Goal: Information Seeking & Learning: Learn about a topic

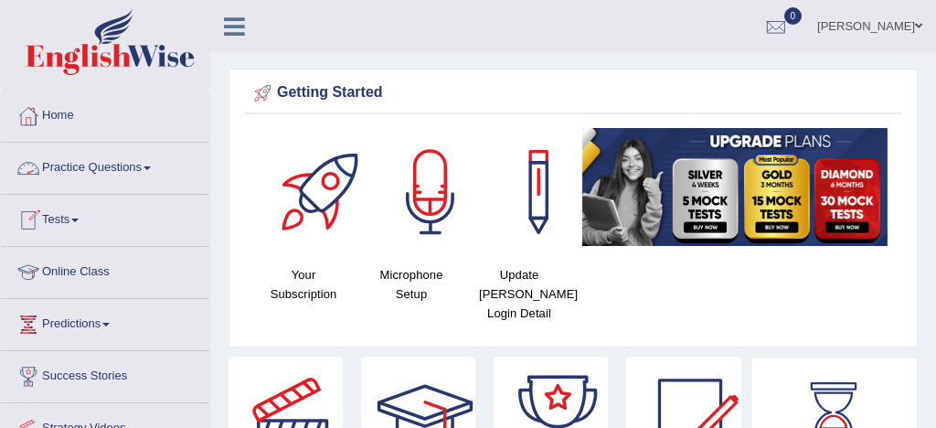
click at [118, 173] on link "Practice Questions" at bounding box center [105, 166] width 209 height 46
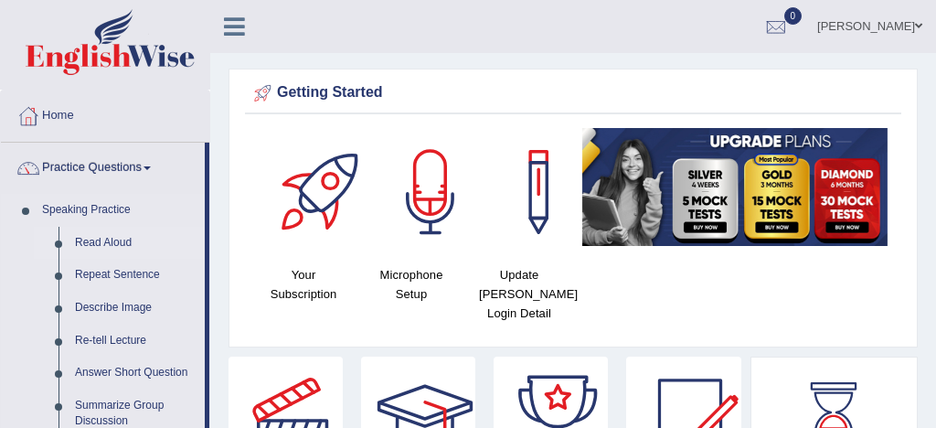
click at [112, 240] on link "Read Aloud" at bounding box center [136, 243] width 138 height 33
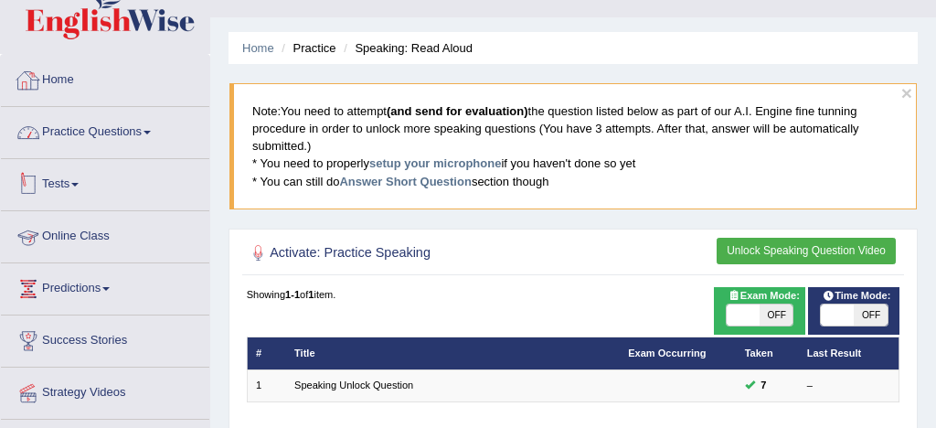
scroll to position [31, 0]
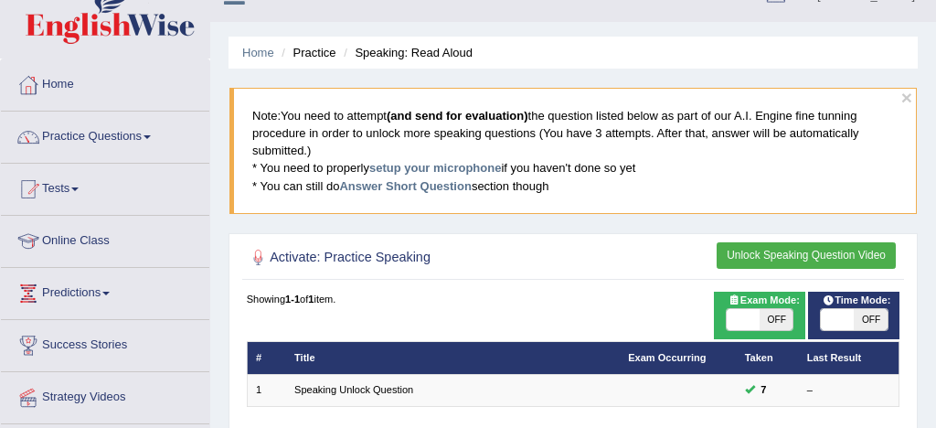
click at [103, 134] on link "Practice Questions" at bounding box center [105, 135] width 209 height 46
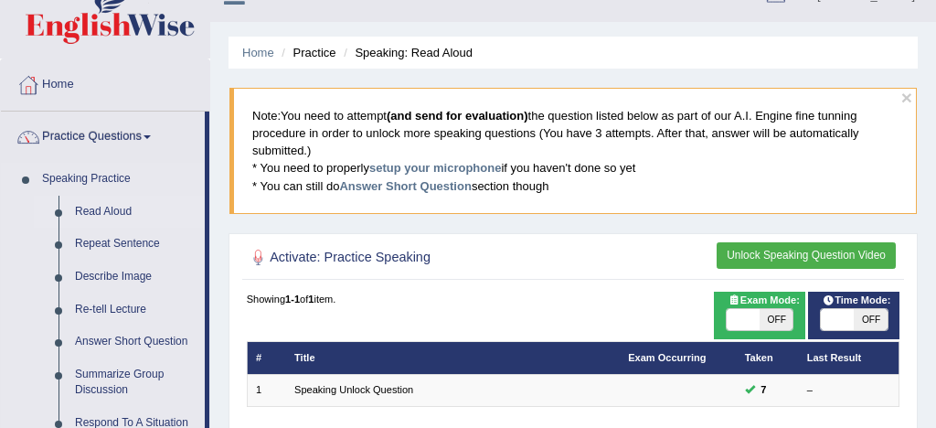
click at [119, 209] on link "Read Aloud" at bounding box center [136, 212] width 138 height 33
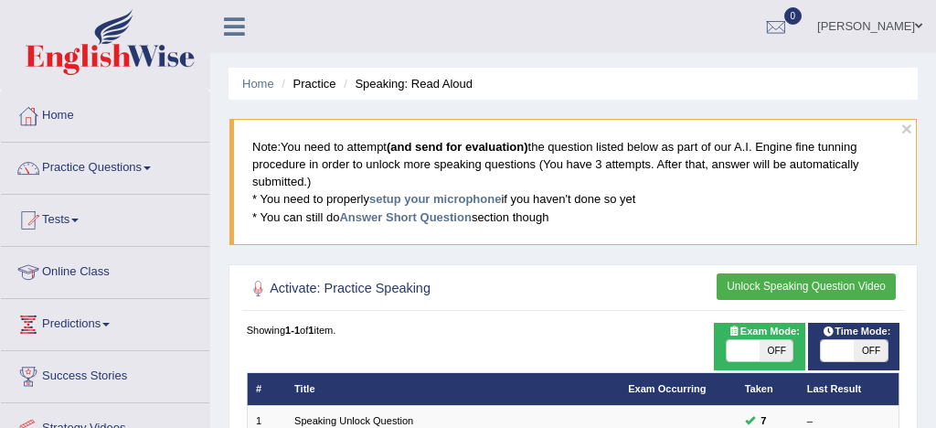
click at [744, 348] on span at bounding box center [743, 351] width 33 height 22
checkbox input "true"
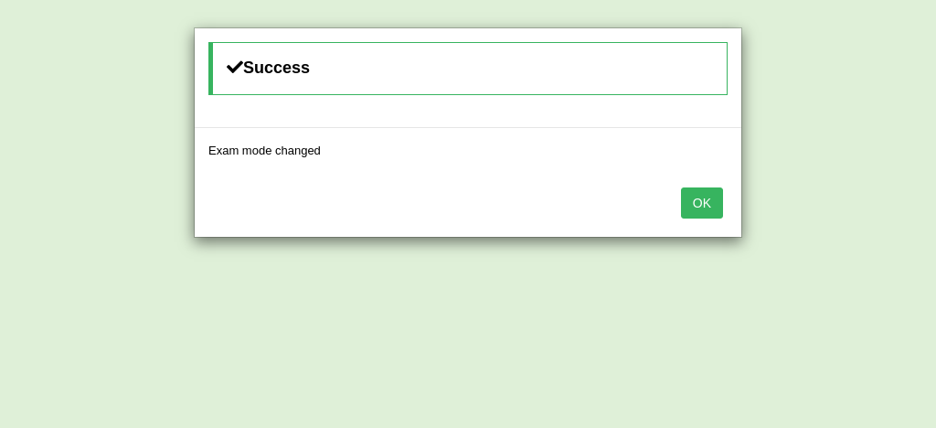
click at [778, 284] on div "Success Exam mode changed OK" at bounding box center [468, 214] width 936 height 428
click at [707, 206] on button "OK" at bounding box center [702, 202] width 42 height 31
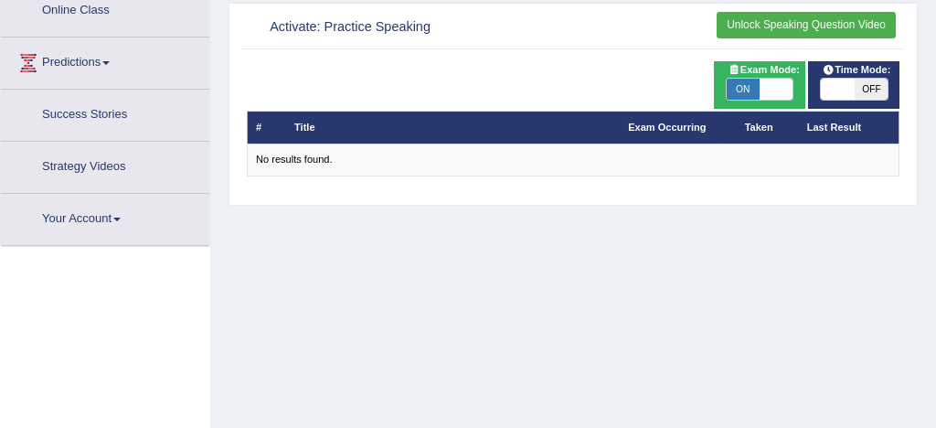
scroll to position [267, 0]
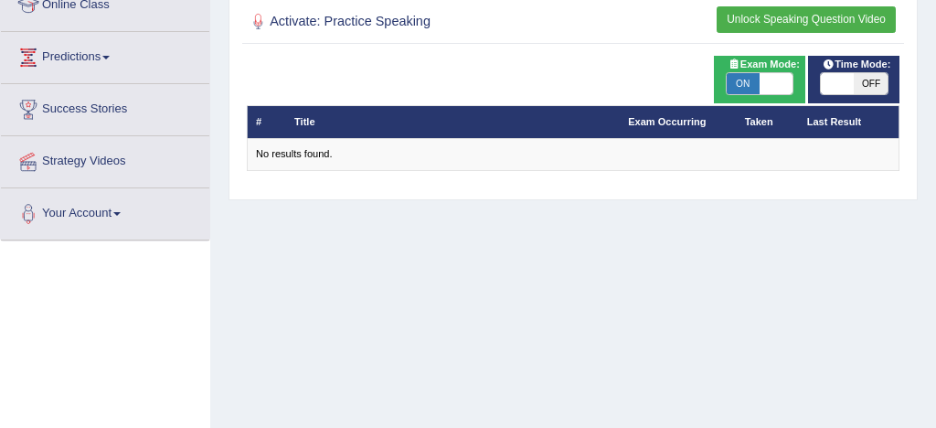
click at [856, 17] on button "Unlock Speaking Question Video" at bounding box center [806, 19] width 179 height 27
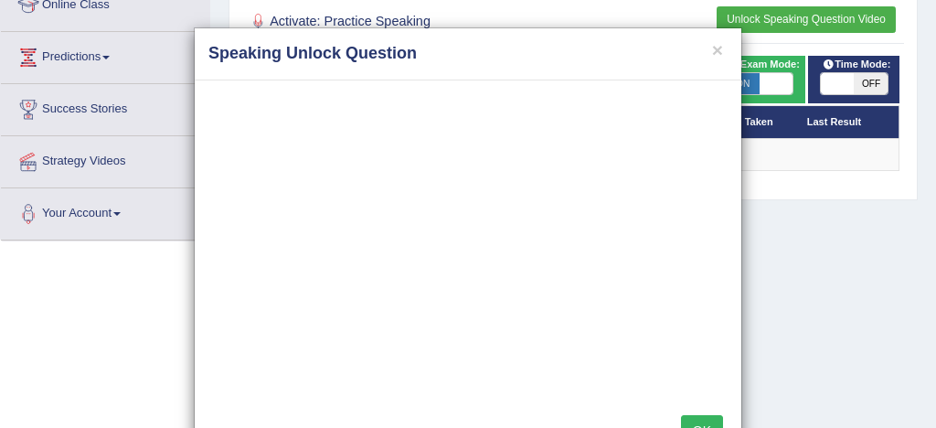
scroll to position [17, 0]
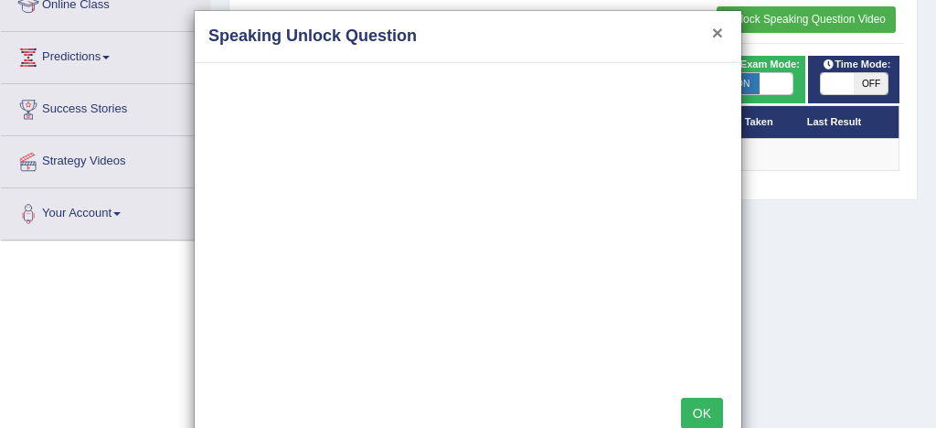
click at [716, 34] on button "×" at bounding box center [717, 32] width 11 height 19
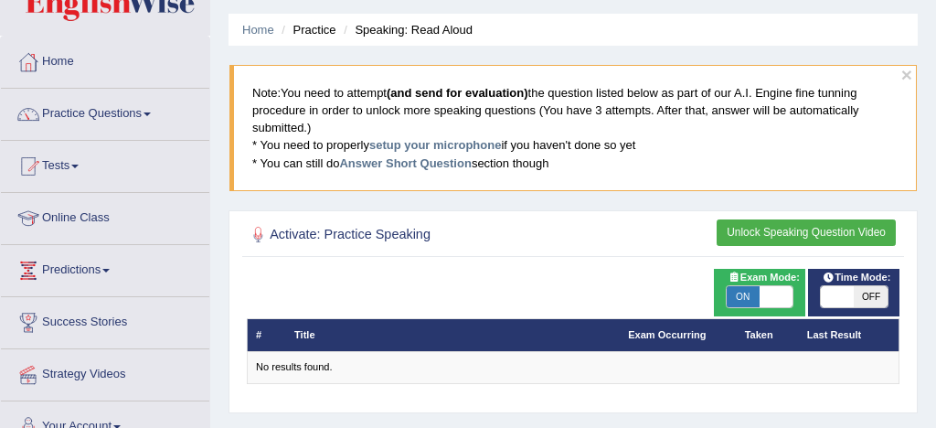
scroll to position [51, 0]
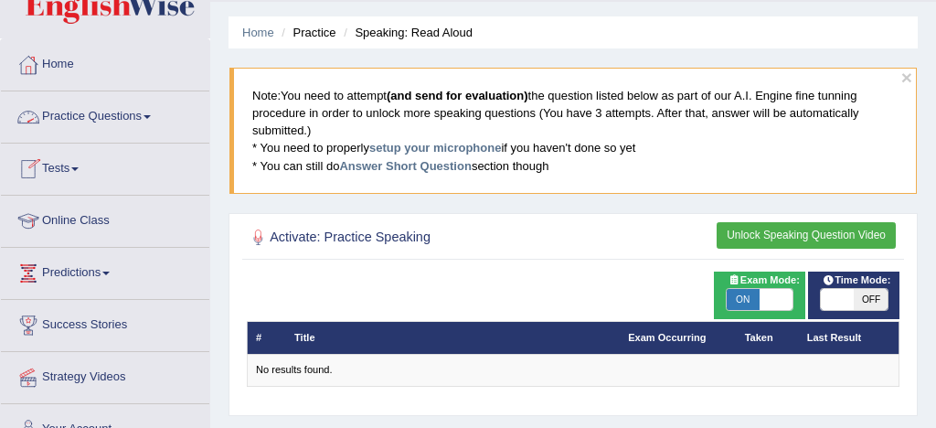
click at [113, 117] on link "Practice Questions" at bounding box center [105, 114] width 209 height 46
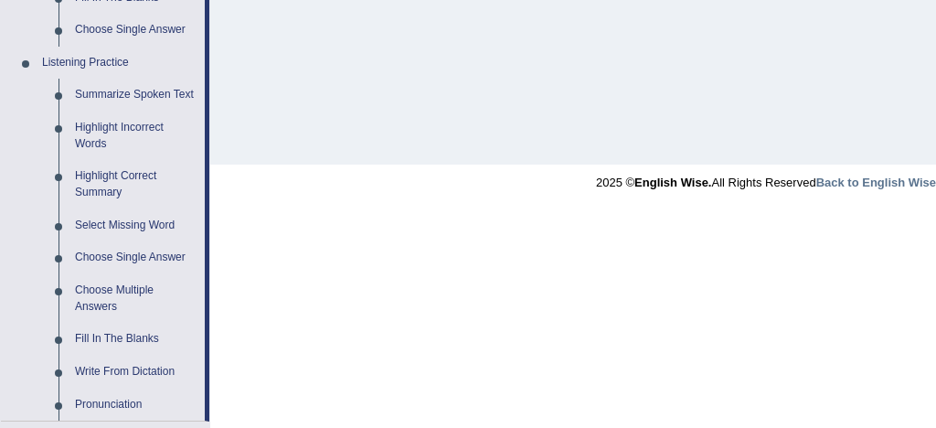
scroll to position [749, 0]
click at [160, 146] on link "Highlight Incorrect Words" at bounding box center [136, 136] width 138 height 48
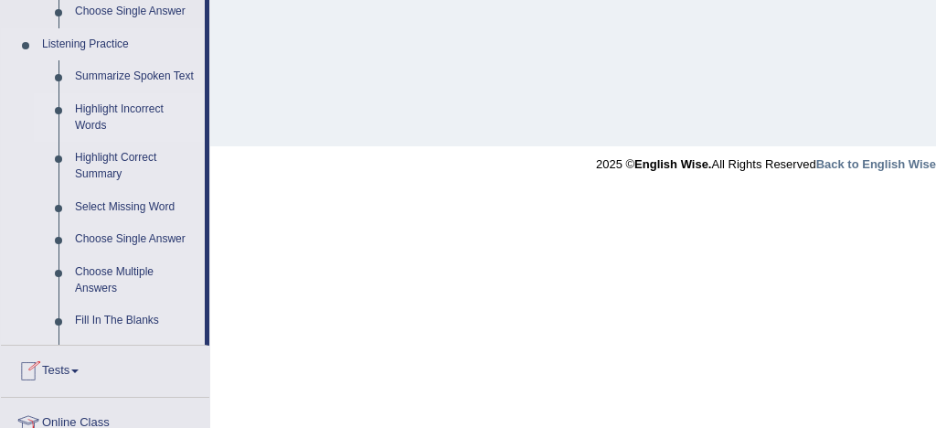
scroll to position [1057, 0]
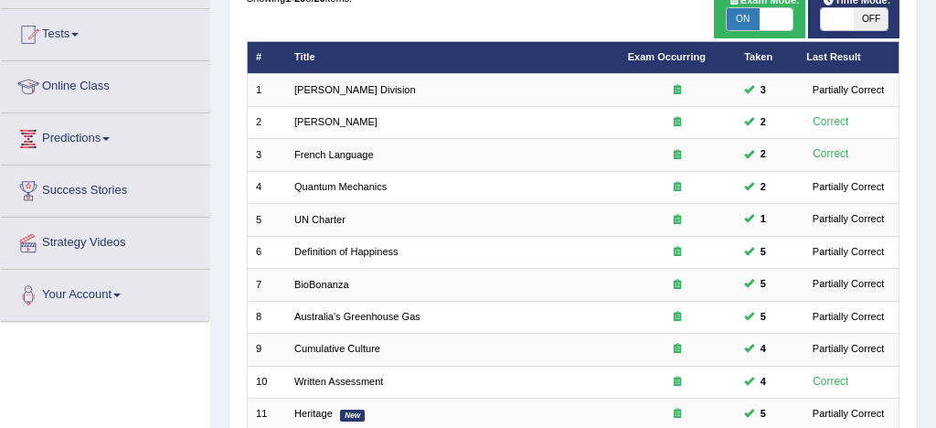
scroll to position [185, 0]
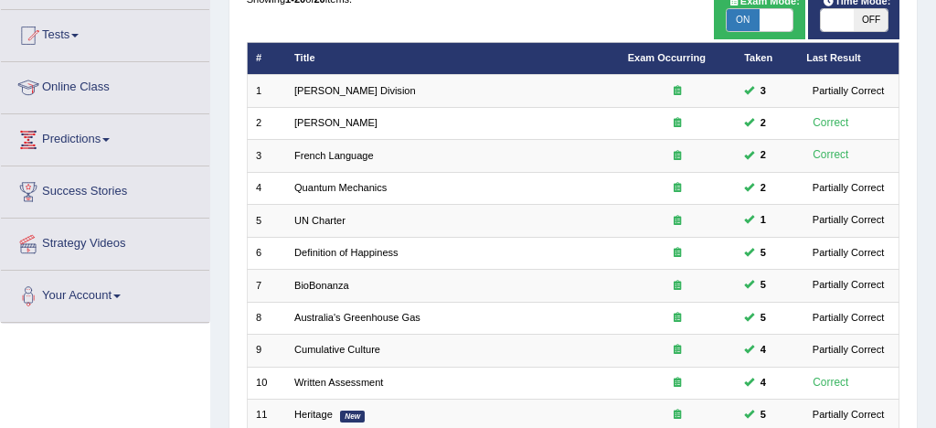
click at [746, 19] on span "ON" at bounding box center [743, 20] width 33 height 22
checkbox input "false"
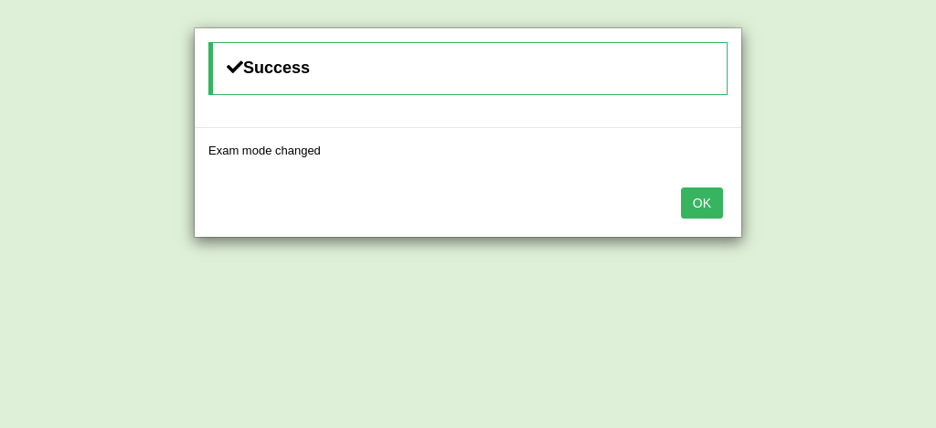
click at [708, 202] on button "OK" at bounding box center [702, 202] width 42 height 31
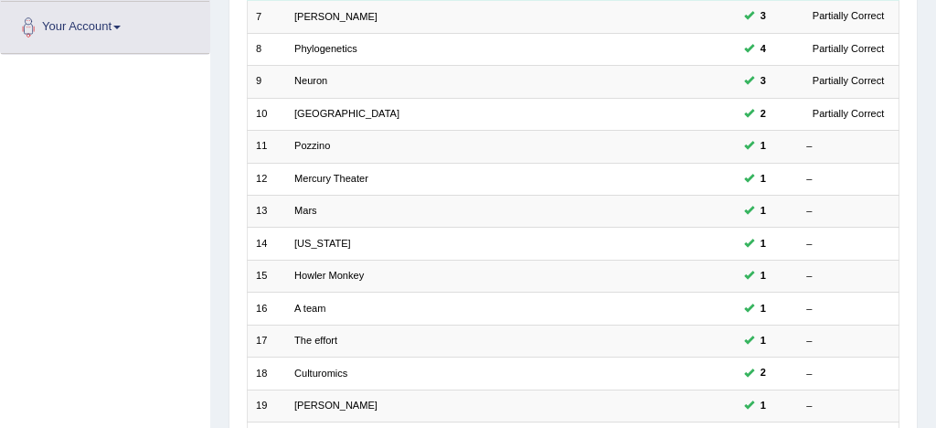
scroll to position [457, 0]
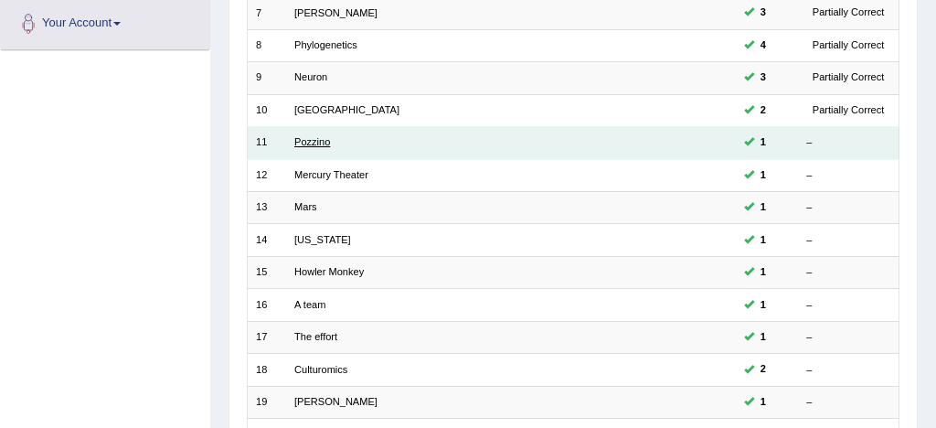
click at [329, 146] on link "Pozzino" at bounding box center [312, 141] width 36 height 11
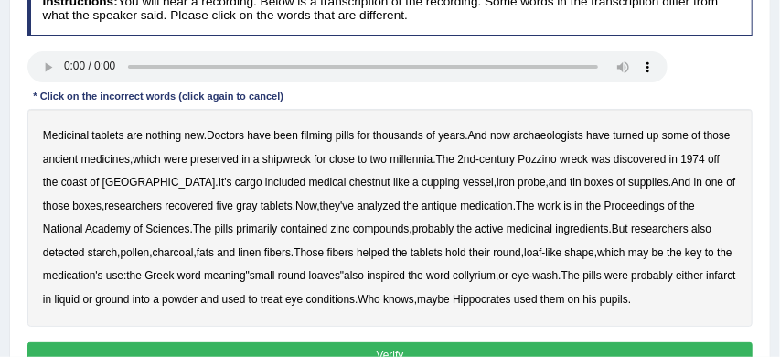
scroll to position [254, 0]
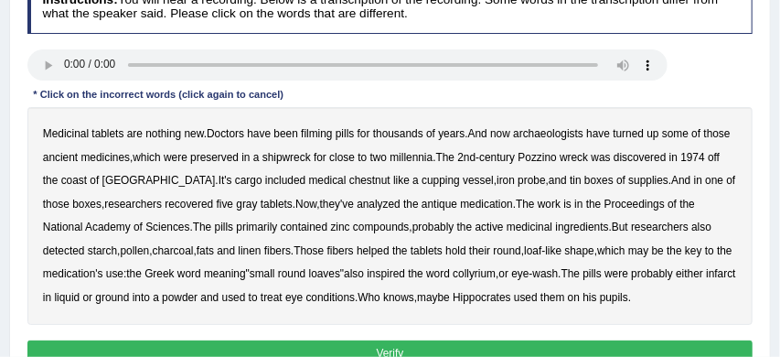
click at [324, 138] on b "filming" at bounding box center [316, 133] width 31 height 13
click at [349, 181] on b "chestnut" at bounding box center [369, 180] width 41 height 13
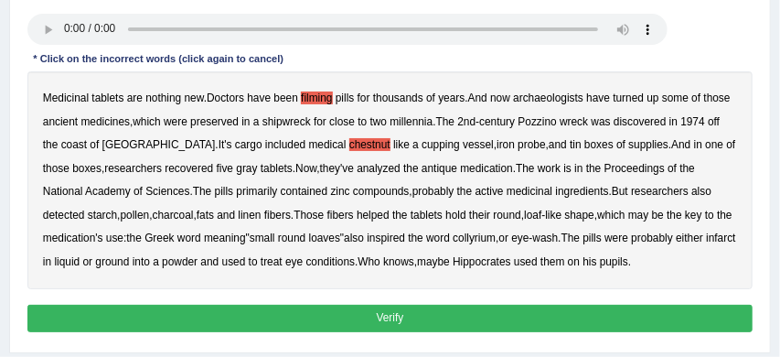
scroll to position [294, 0]
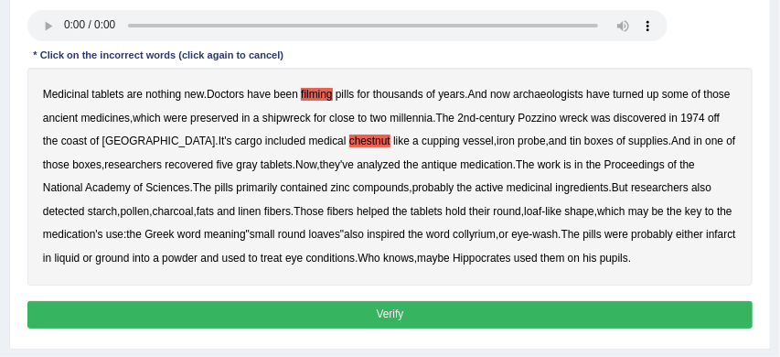
click at [706, 241] on b "infarct" at bounding box center [720, 234] width 29 height 13
click at [463, 317] on button "Verify" at bounding box center [390, 314] width 726 height 27
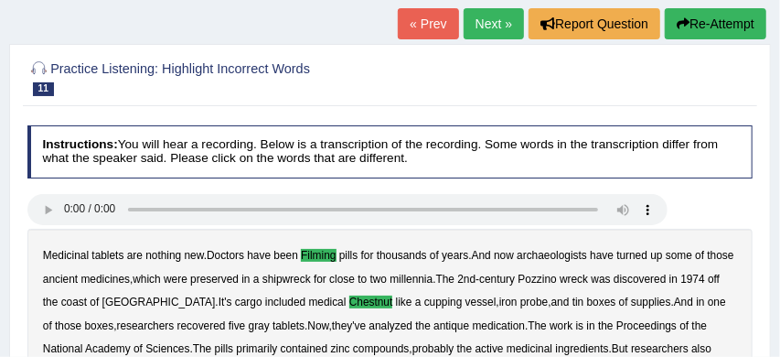
scroll to position [103, 0]
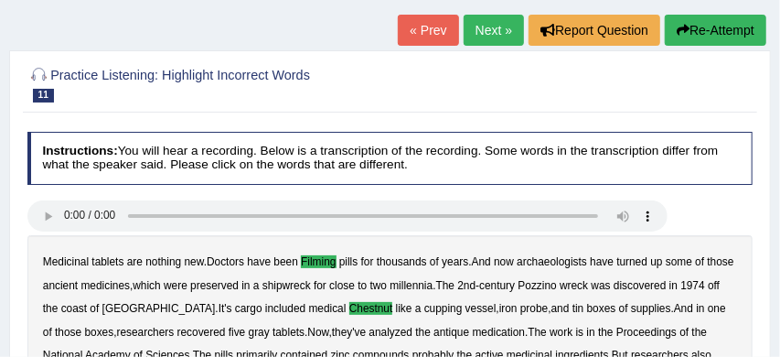
click at [480, 34] on link "Next »" at bounding box center [494, 30] width 60 height 31
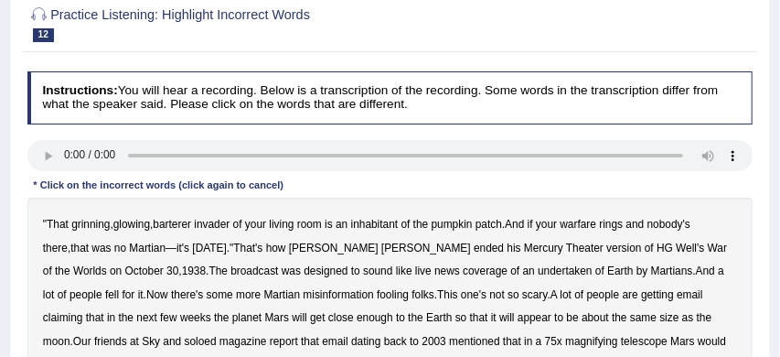
scroll to position [229, 0]
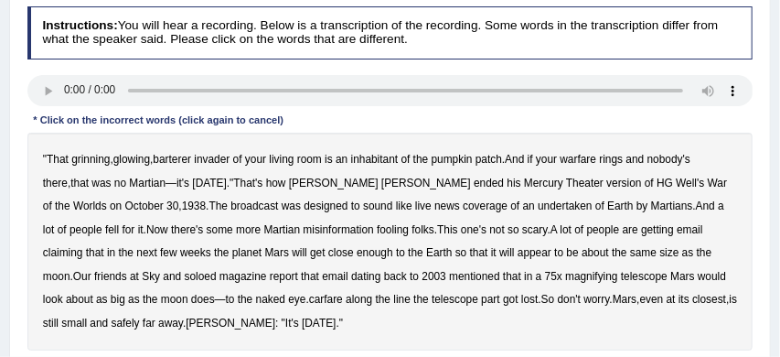
click at [188, 163] on b "barterer" at bounding box center [172, 159] width 38 height 13
click at [185, 276] on b "soloed" at bounding box center [201, 276] width 32 height 13
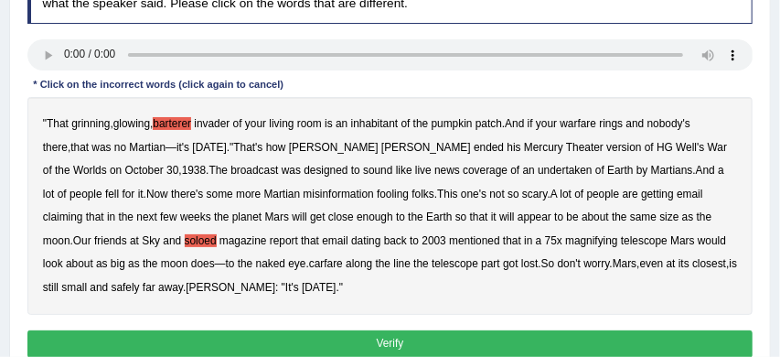
scroll to position [265, 0]
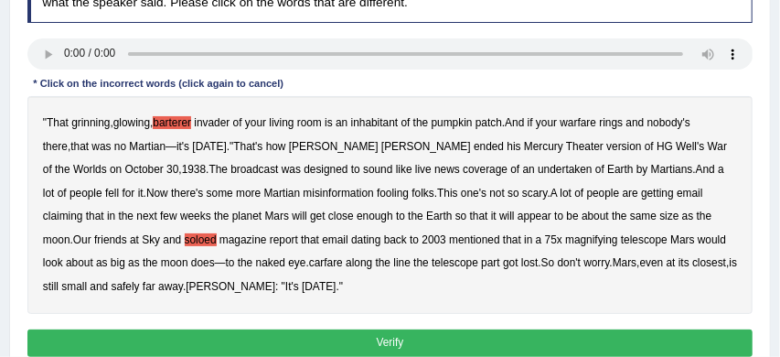
click at [339, 342] on button "Verify" at bounding box center [390, 342] width 726 height 27
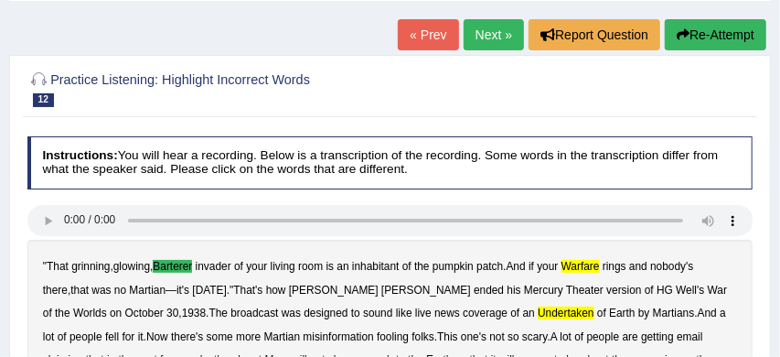
scroll to position [73, 0]
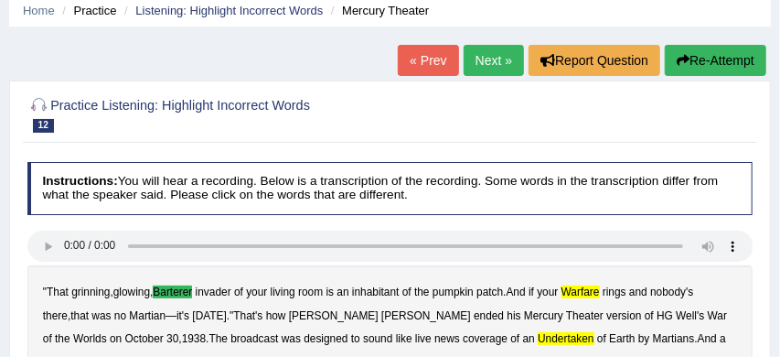
click at [486, 58] on link "Next »" at bounding box center [494, 60] width 60 height 31
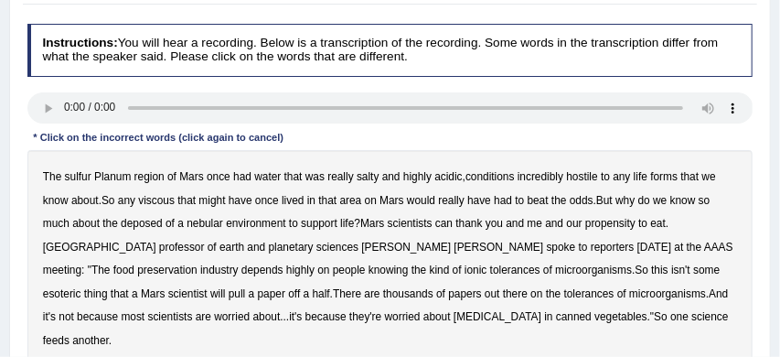
scroll to position [227, 0]
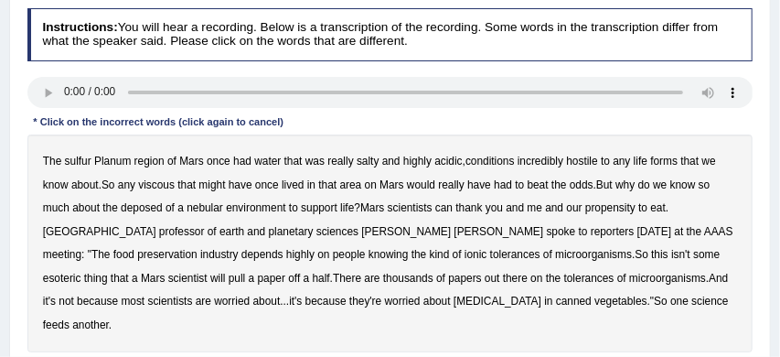
click at [80, 164] on b "sulfur" at bounding box center [78, 161] width 27 height 13
click at [166, 185] on b "viscous" at bounding box center [156, 184] width 37 height 13
click at [141, 211] on b "deposed" at bounding box center [142, 207] width 42 height 13
click at [81, 272] on b "esoteric" at bounding box center [62, 278] width 38 height 13
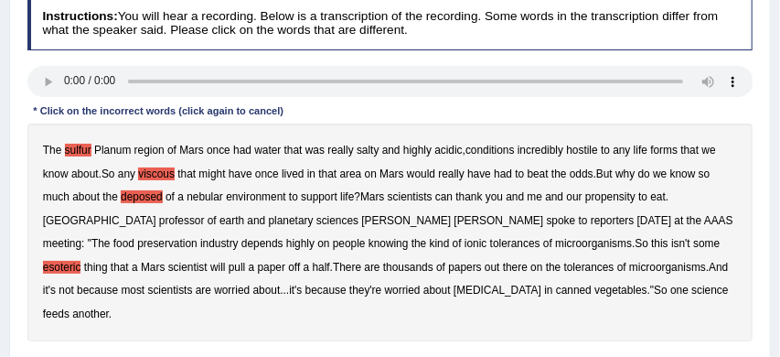
scroll to position [242, 0]
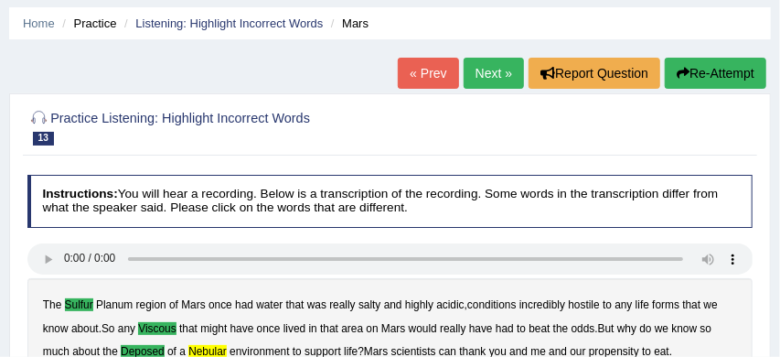
scroll to position [57, 0]
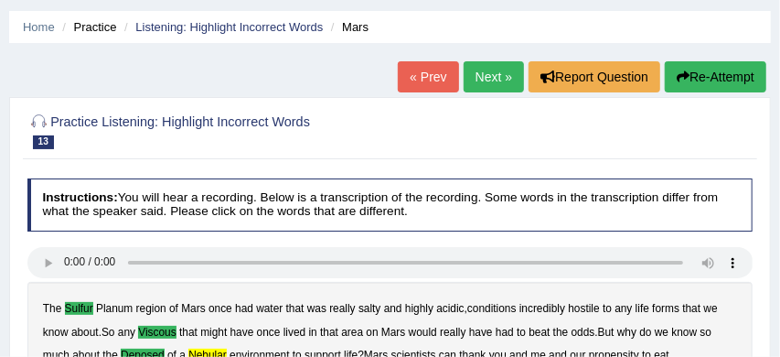
click at [479, 77] on link "Next »" at bounding box center [494, 76] width 60 height 31
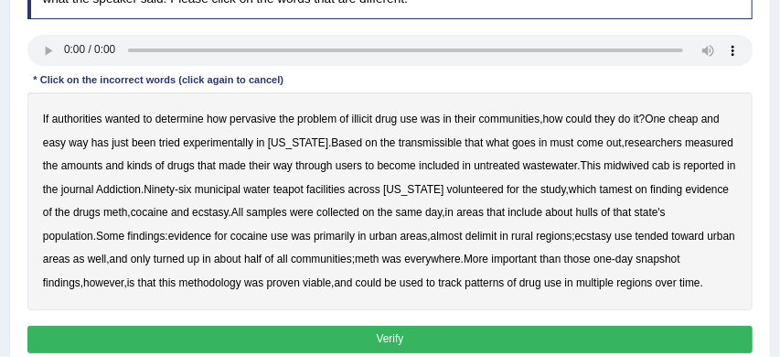
scroll to position [272, 0]
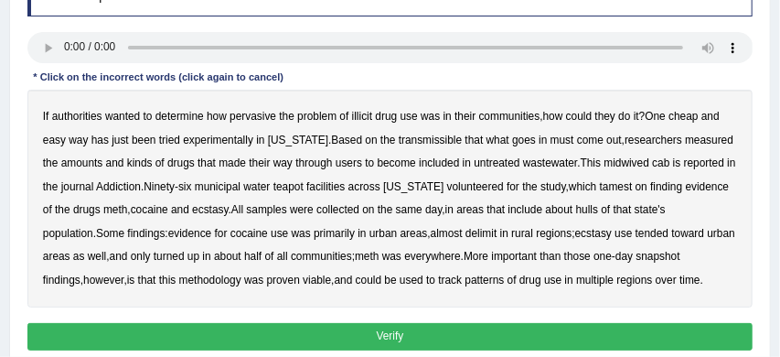
click at [412, 143] on b "transmissible" at bounding box center [430, 140] width 63 height 13
click at [618, 165] on b "midwived" at bounding box center [628, 162] width 46 height 13
click at [607, 188] on b "tamest" at bounding box center [616, 186] width 33 height 13
click at [588, 209] on b "hulls" at bounding box center [587, 209] width 22 height 13
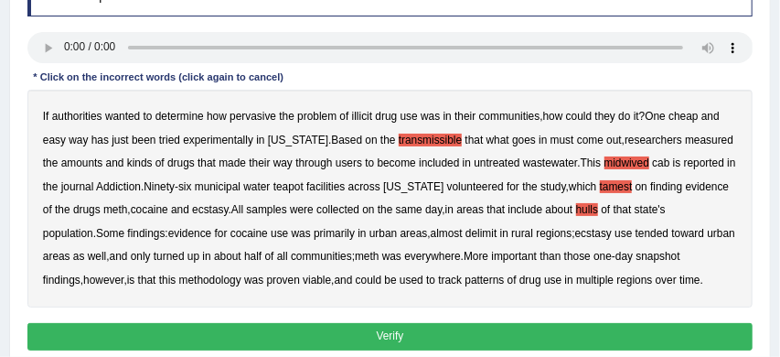
click at [465, 236] on b "delimit" at bounding box center [480, 233] width 31 height 13
click at [511, 236] on b "rural" at bounding box center [522, 233] width 22 height 13
click at [439, 336] on button "Verify" at bounding box center [390, 336] width 726 height 27
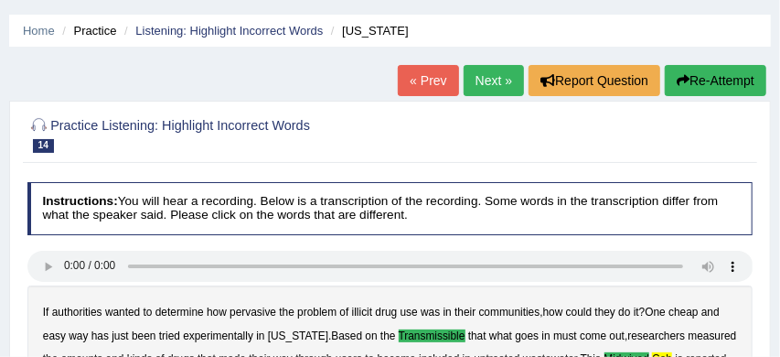
scroll to position [37, 0]
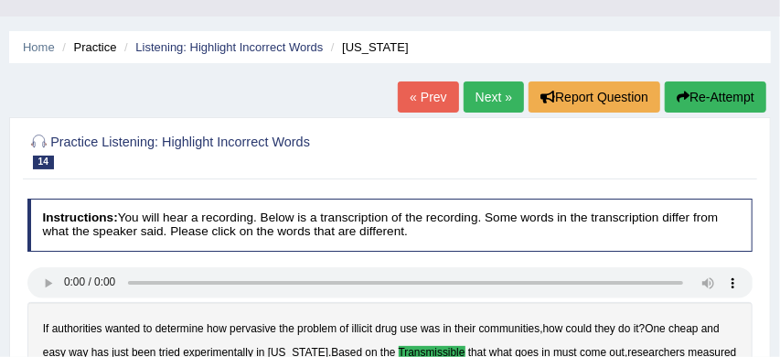
click at [481, 93] on link "Next »" at bounding box center [494, 96] width 60 height 31
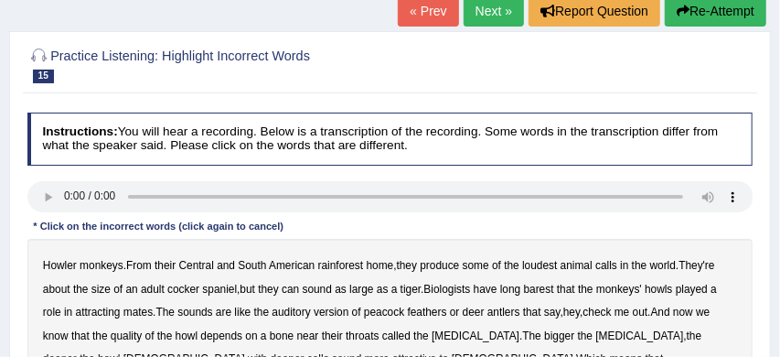
scroll to position [112, 0]
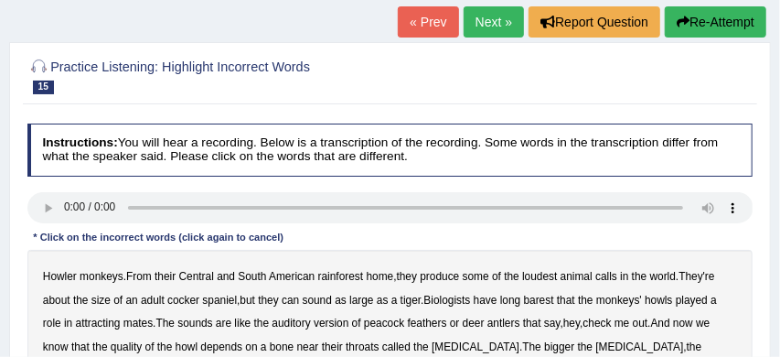
click at [485, 19] on link "Next »" at bounding box center [494, 21] width 60 height 31
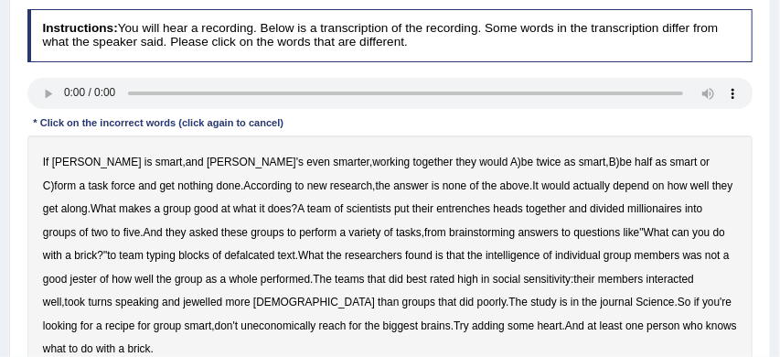
scroll to position [241, 0]
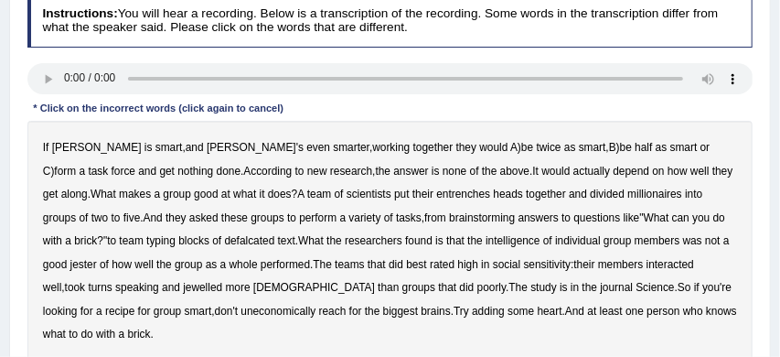
click at [436, 195] on b "entrenches" at bounding box center [463, 193] width 54 height 13
click at [224, 244] on b "defalcated" at bounding box center [249, 240] width 50 height 13
click at [97, 258] on b "jester" at bounding box center [83, 264] width 27 height 13
click at [183, 289] on b "jewelled" at bounding box center [202, 287] width 39 height 13
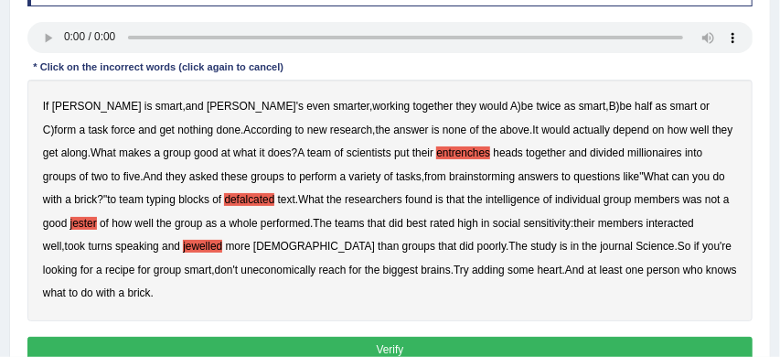
scroll to position [301, 0]
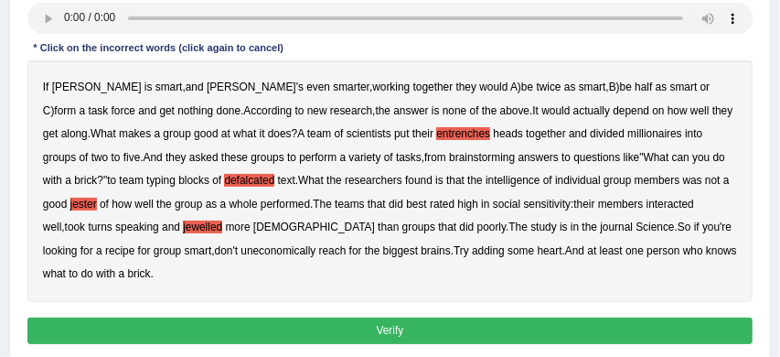
click at [491, 317] on button "Verify" at bounding box center [390, 330] width 726 height 27
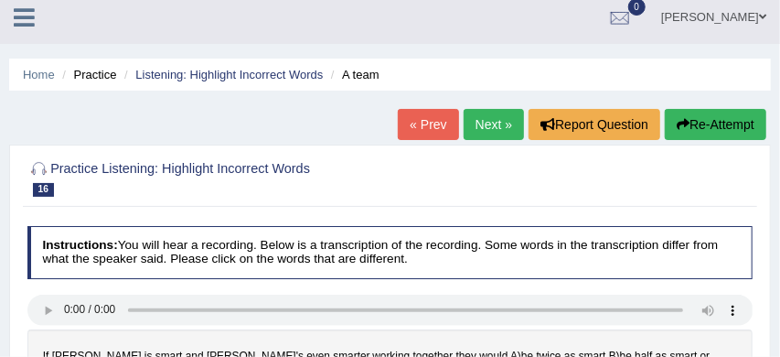
scroll to position [0, 0]
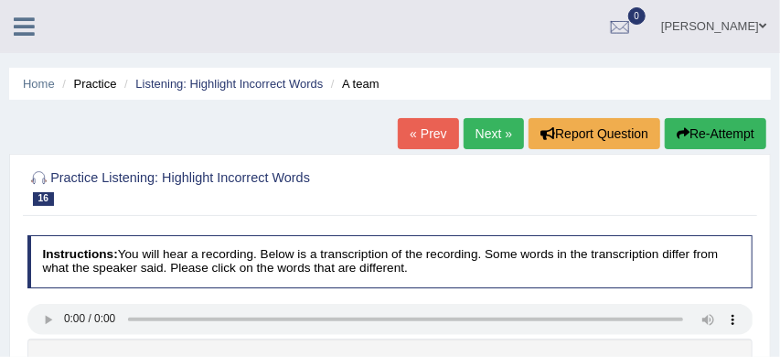
click at [488, 134] on link "Next »" at bounding box center [494, 133] width 60 height 31
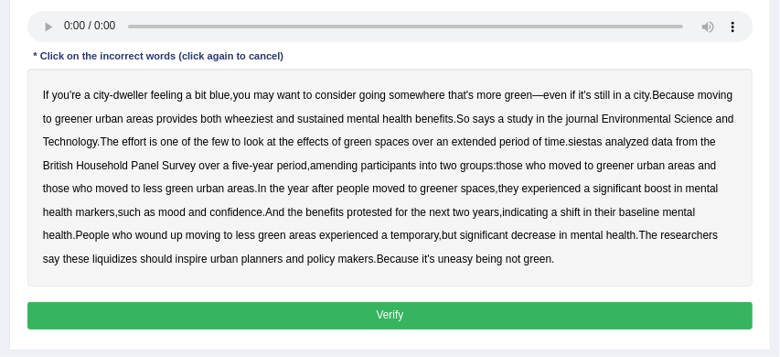
scroll to position [304, 0]
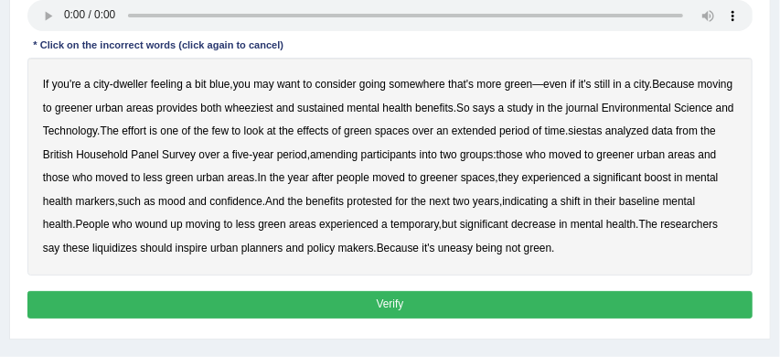
click at [198, 109] on b "provides" at bounding box center [176, 108] width 41 height 13
click at [603, 132] on b "siestas" at bounding box center [586, 130] width 34 height 13
click at [358, 155] on b "amending" at bounding box center [334, 154] width 48 height 13
click at [137, 251] on b "liquidizes" at bounding box center [114, 247] width 45 height 13
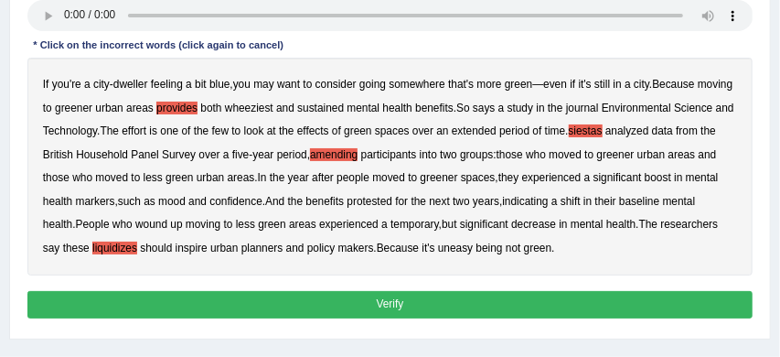
click at [495, 311] on button "Verify" at bounding box center [390, 304] width 726 height 27
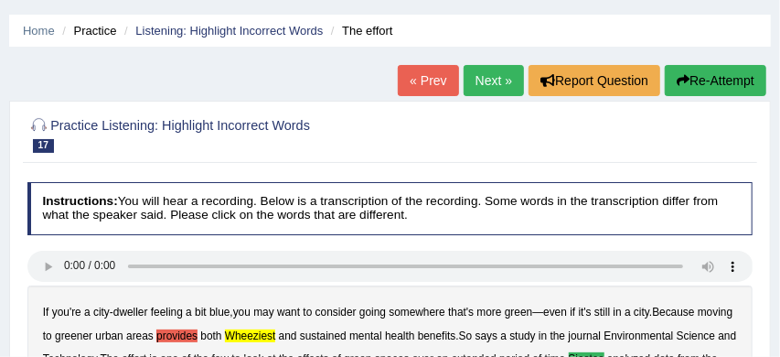
scroll to position [40, 0]
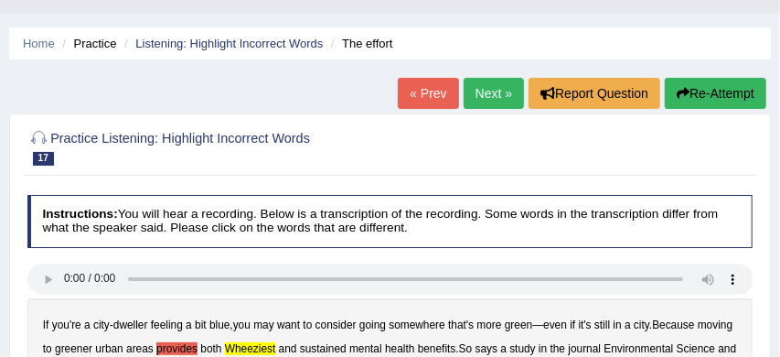
click at [484, 91] on link "Next »" at bounding box center [494, 93] width 60 height 31
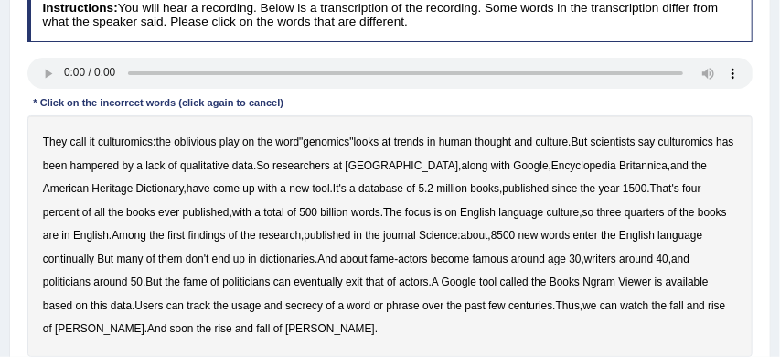
scroll to position [254, 0]
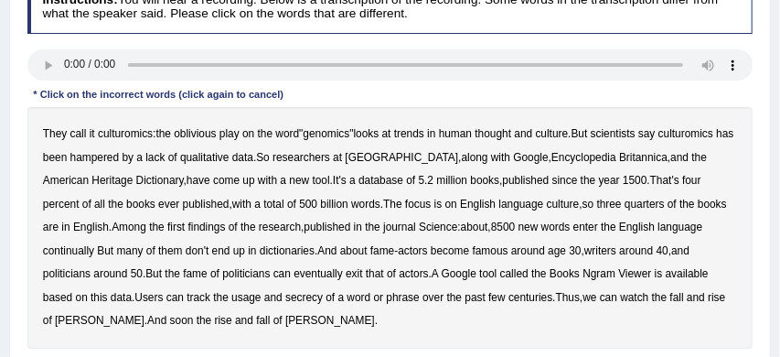
click at [59, 251] on b "continually" at bounding box center [68, 250] width 51 height 13
click at [601, 275] on b "Ngram" at bounding box center [599, 273] width 33 height 13
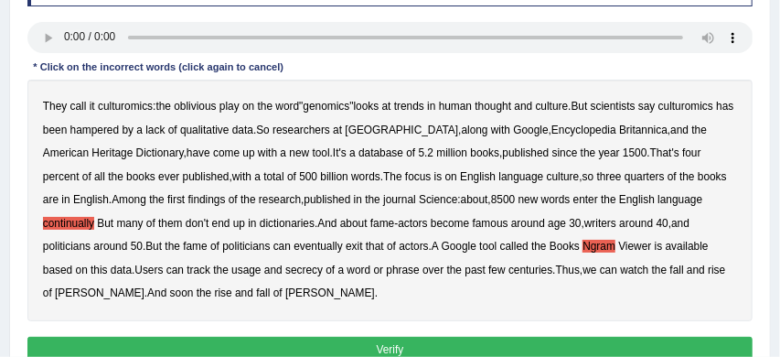
scroll to position [288, 0]
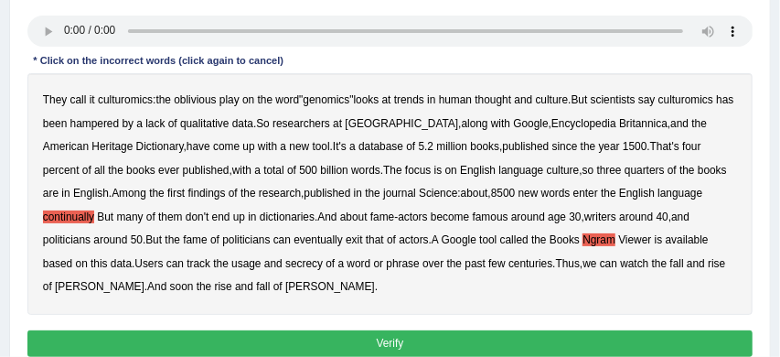
click at [348, 338] on button "Verify" at bounding box center [390, 343] width 726 height 27
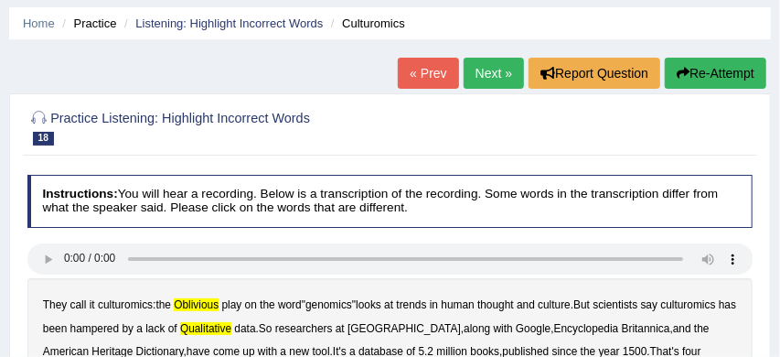
scroll to position [0, 0]
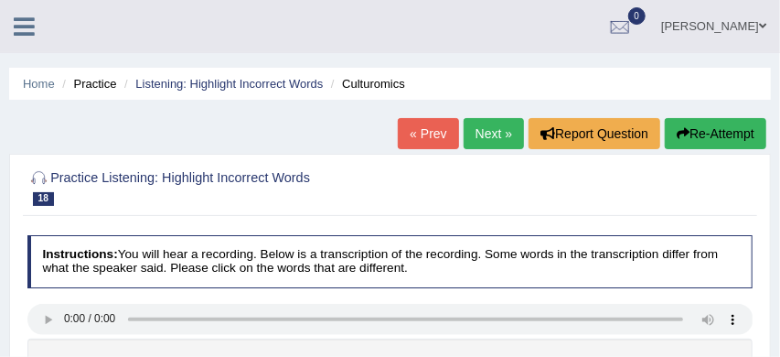
click at [709, 136] on button "Re-Attempt" at bounding box center [716, 133] width 102 height 31
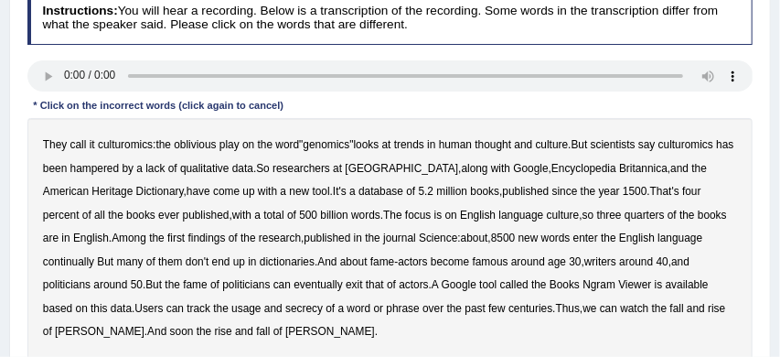
scroll to position [313, 0]
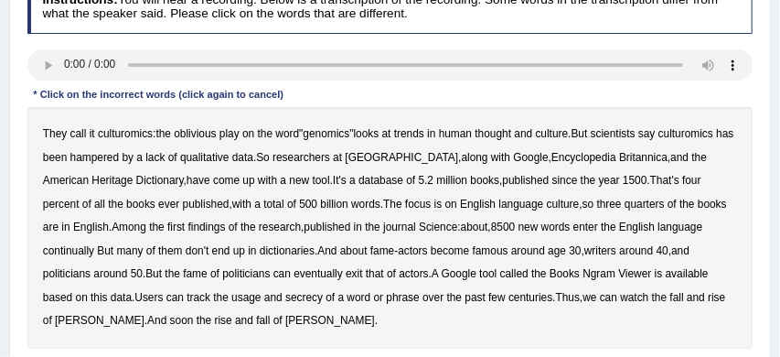
click at [71, 253] on b "continually" at bounding box center [68, 250] width 51 height 13
click at [612, 277] on b "Ngram" at bounding box center [599, 273] width 33 height 13
click at [306, 298] on b "secrecy" at bounding box center [303, 297] width 37 height 13
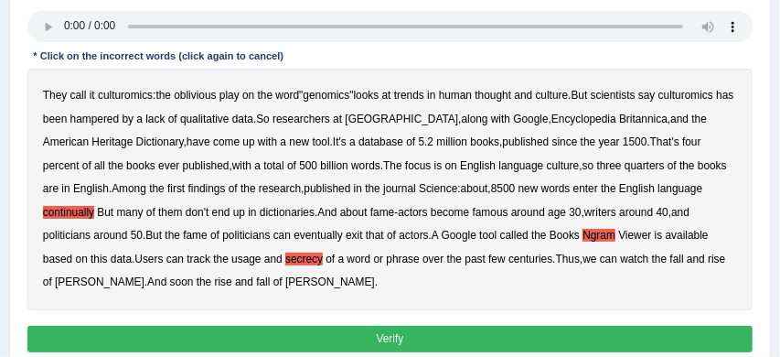
scroll to position [355, 0]
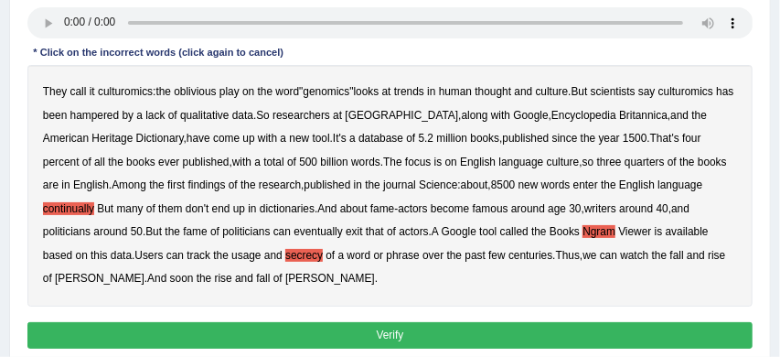
click at [348, 331] on button "Verify" at bounding box center [390, 335] width 726 height 27
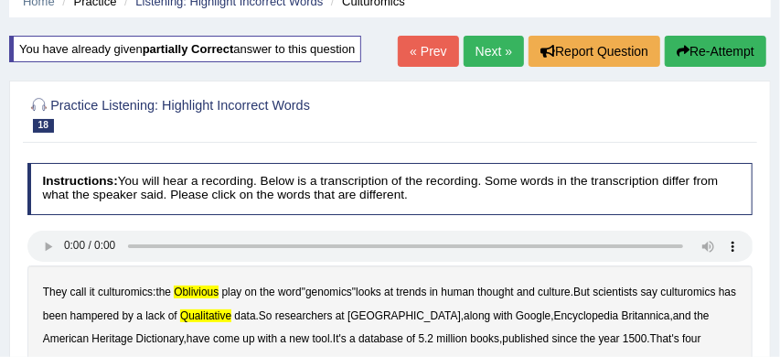
scroll to position [66, 0]
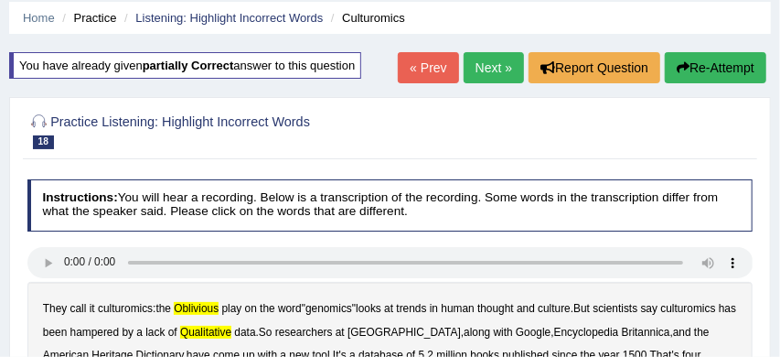
click at [480, 68] on link "Next »" at bounding box center [494, 67] width 60 height 31
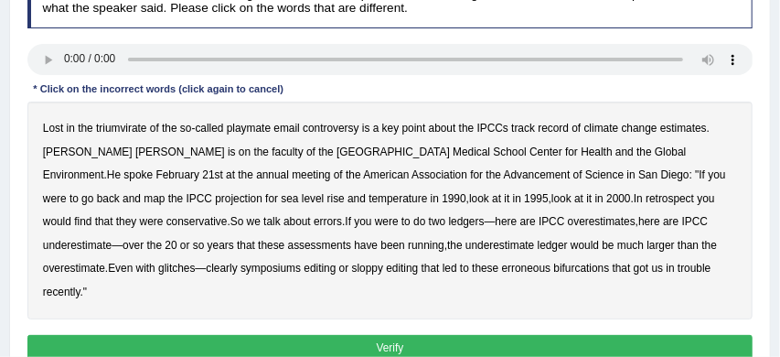
scroll to position [266, 0]
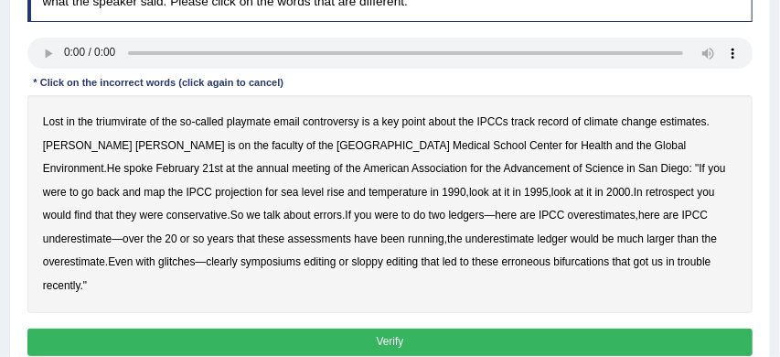
click at [123, 121] on b "triumvirate" at bounding box center [121, 121] width 51 height 13
click at [369, 192] on b "temperature" at bounding box center [398, 192] width 59 height 13
click at [476, 328] on button "Verify" at bounding box center [390, 341] width 726 height 27
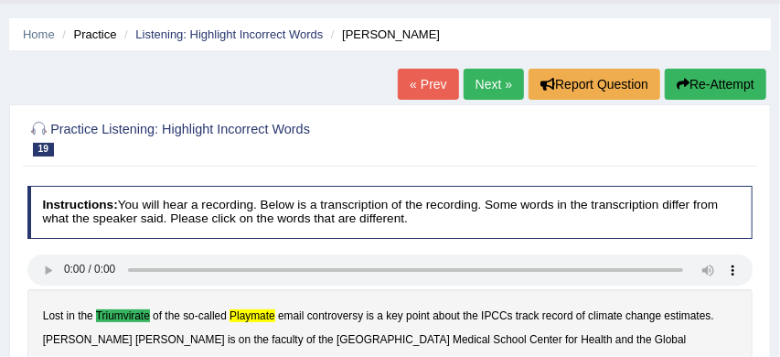
scroll to position [45, 0]
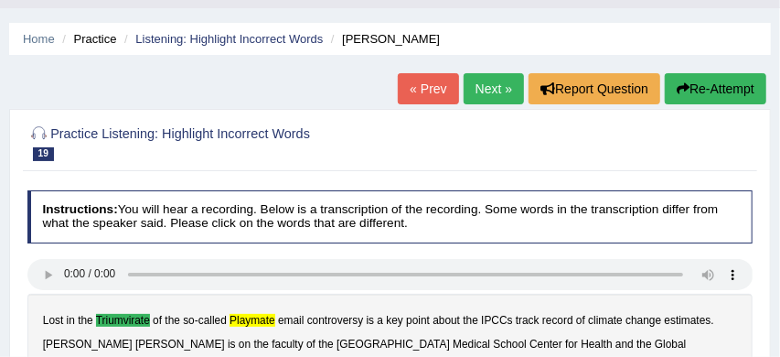
click at [483, 88] on link "Next »" at bounding box center [494, 88] width 60 height 31
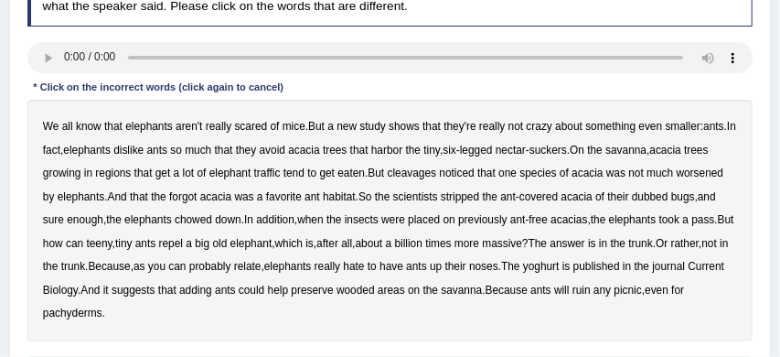
scroll to position [262, 0]
click at [437, 173] on b "cleavages" at bounding box center [412, 172] width 49 height 13
click at [677, 179] on b "worsened" at bounding box center [701, 172] width 48 height 13
click at [560, 267] on b "yoghurt" at bounding box center [541, 266] width 37 height 13
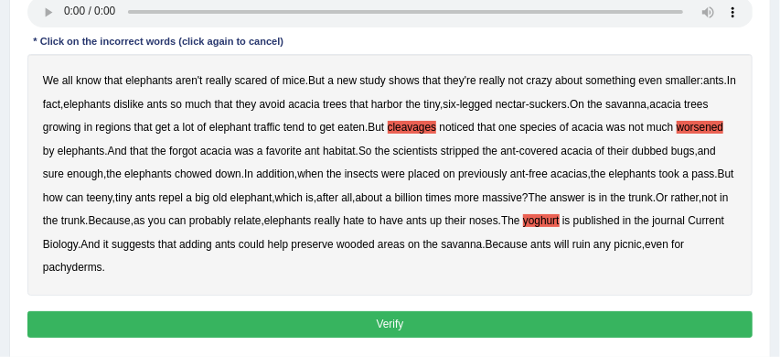
scroll to position [312, 0]
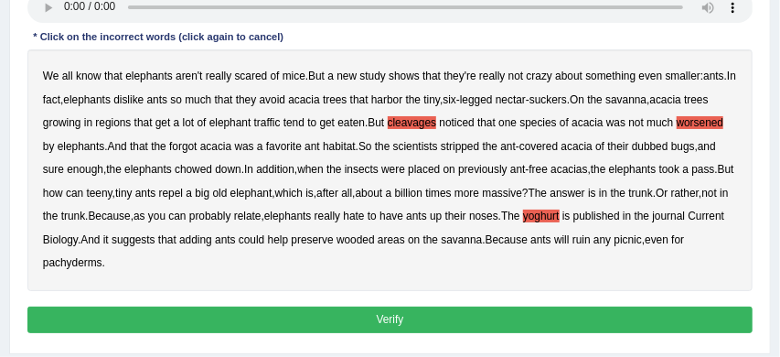
click at [353, 321] on button "Verify" at bounding box center [390, 319] width 726 height 27
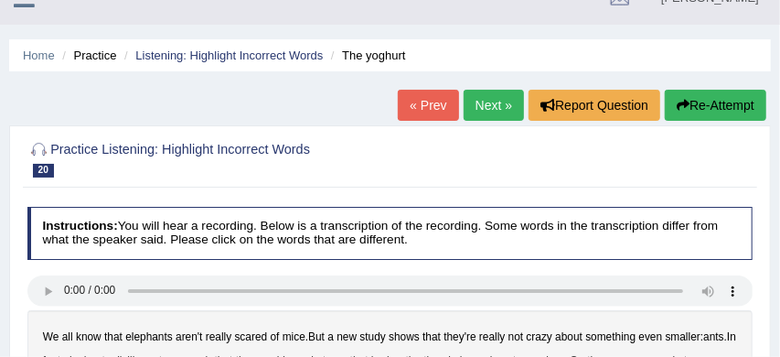
scroll to position [25, 0]
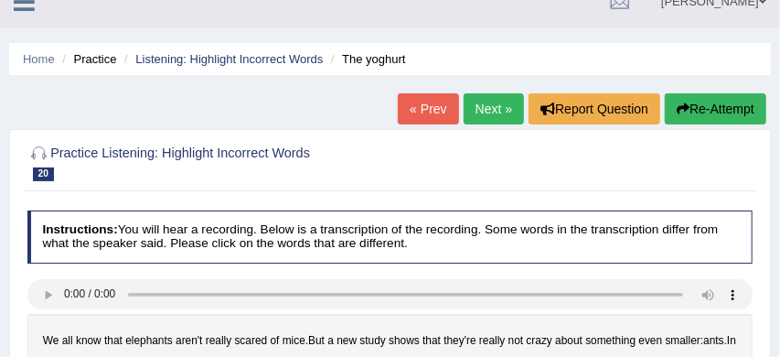
click at [486, 110] on link "Next »" at bounding box center [494, 108] width 60 height 31
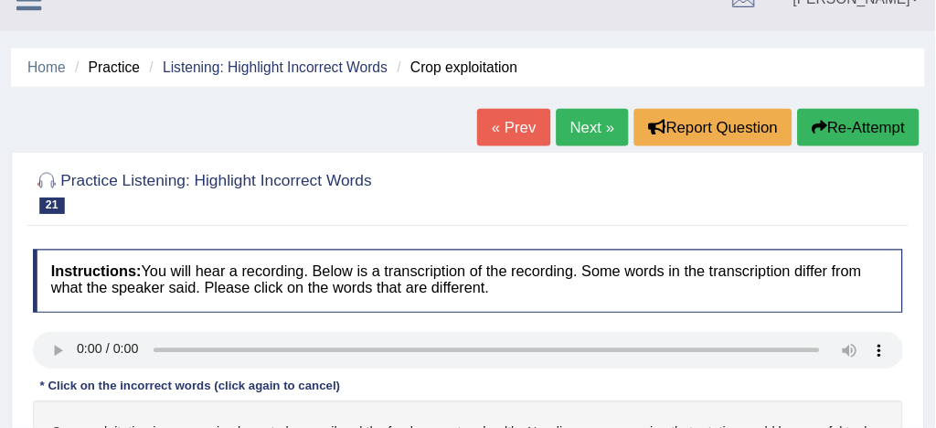
scroll to position [27, 0]
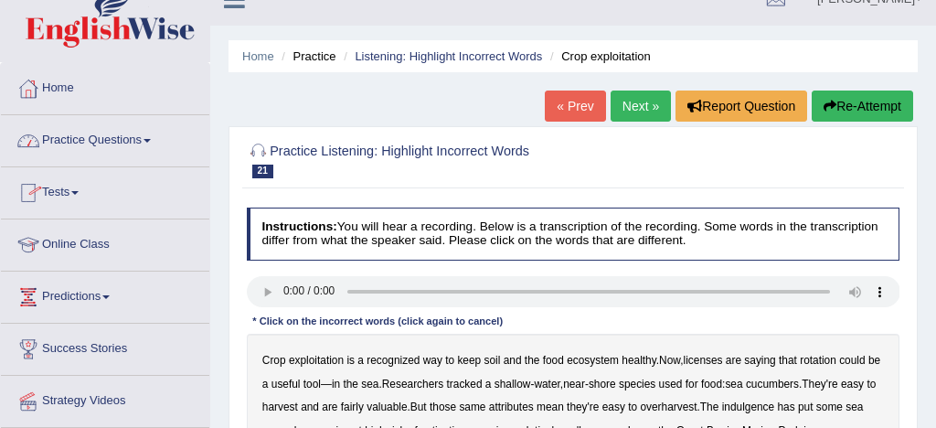
click at [126, 138] on link "Practice Questions" at bounding box center [105, 138] width 209 height 46
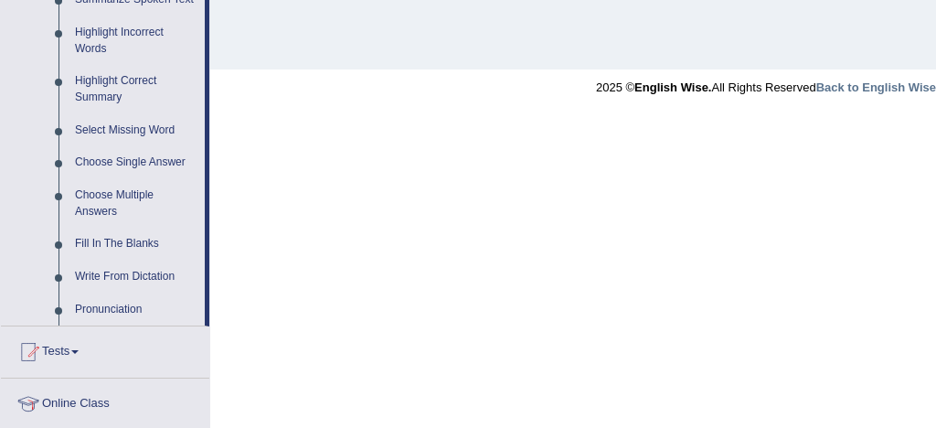
scroll to position [846, 0]
click at [131, 293] on link "Write From Dictation" at bounding box center [136, 276] width 138 height 33
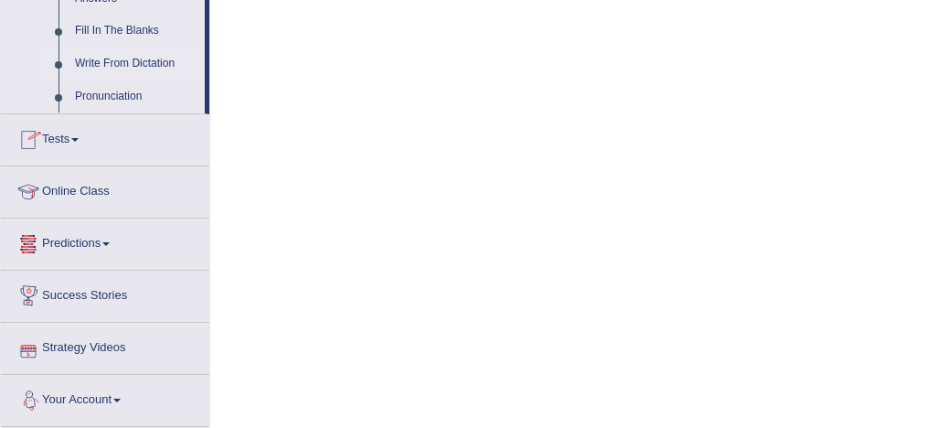
scroll to position [1074, 0]
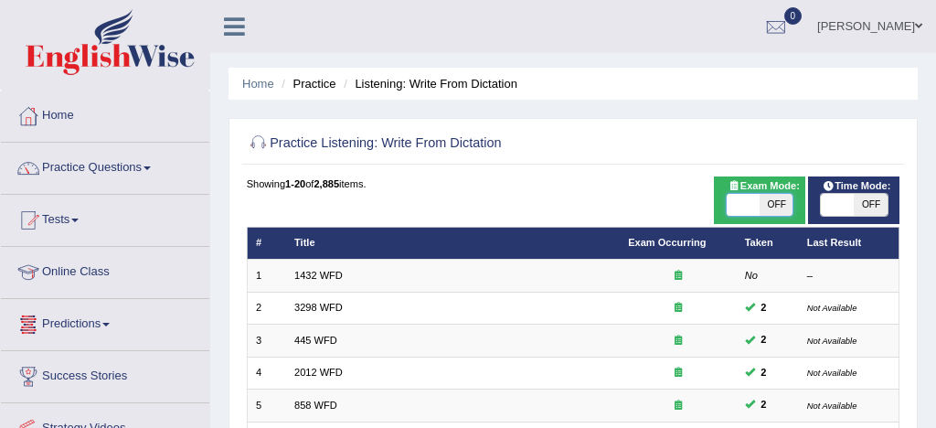
click at [741, 204] on span at bounding box center [743, 205] width 33 height 22
checkbox input "true"
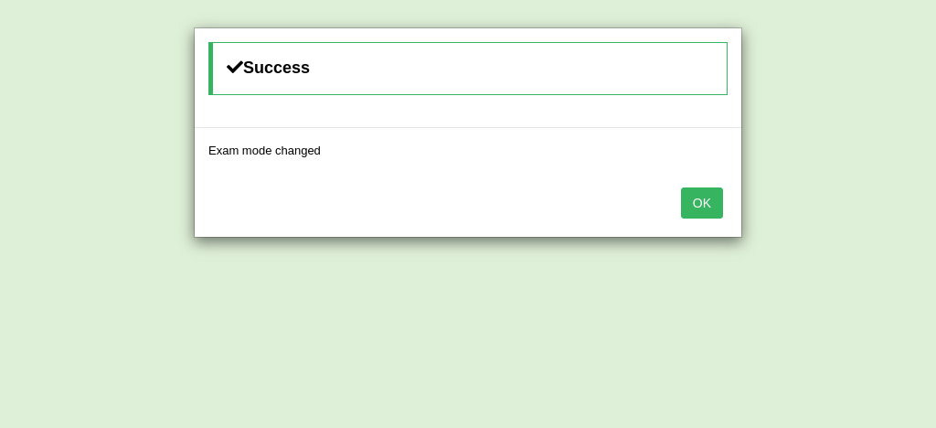
click at [706, 199] on button "OK" at bounding box center [702, 202] width 42 height 31
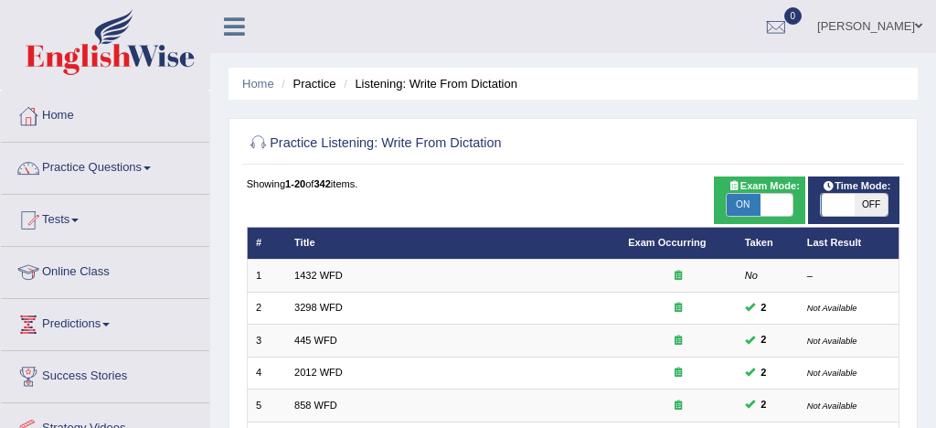
scroll to position [626, 0]
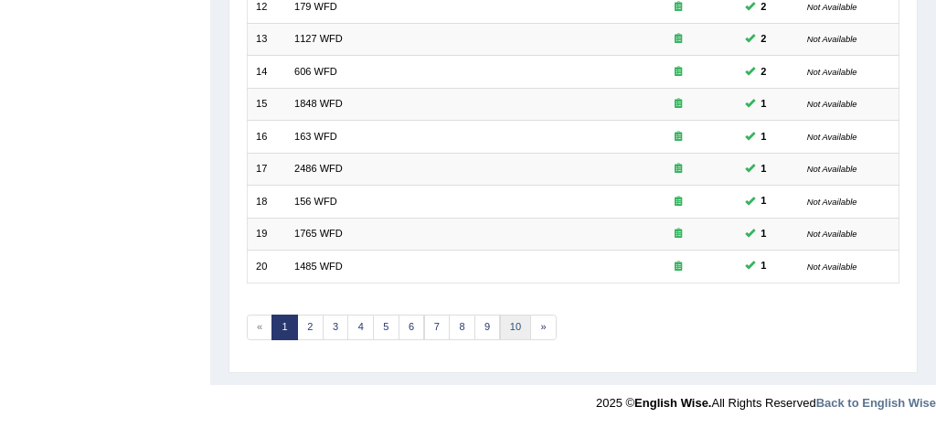
click at [517, 325] on link "10" at bounding box center [516, 328] width 32 height 26
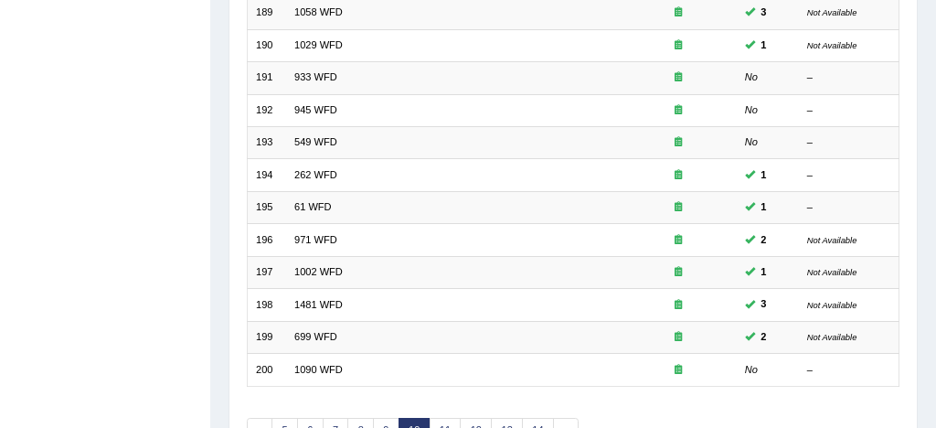
scroll to position [626, 0]
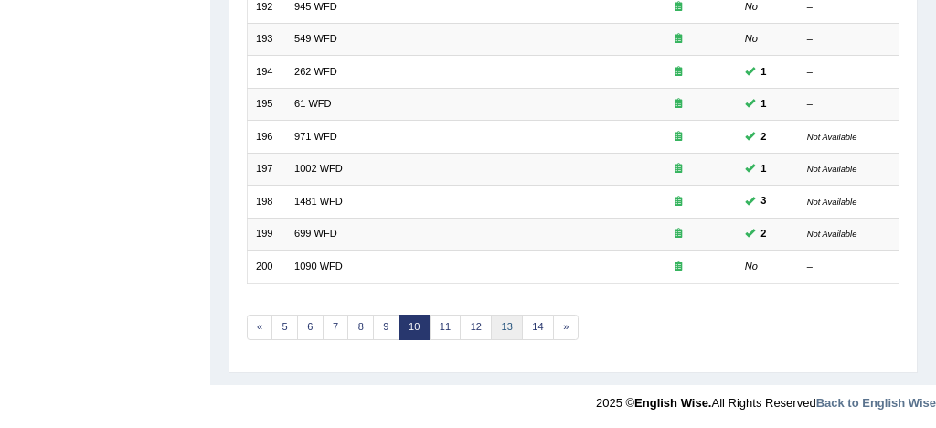
click at [506, 324] on link "13" at bounding box center [507, 328] width 32 height 26
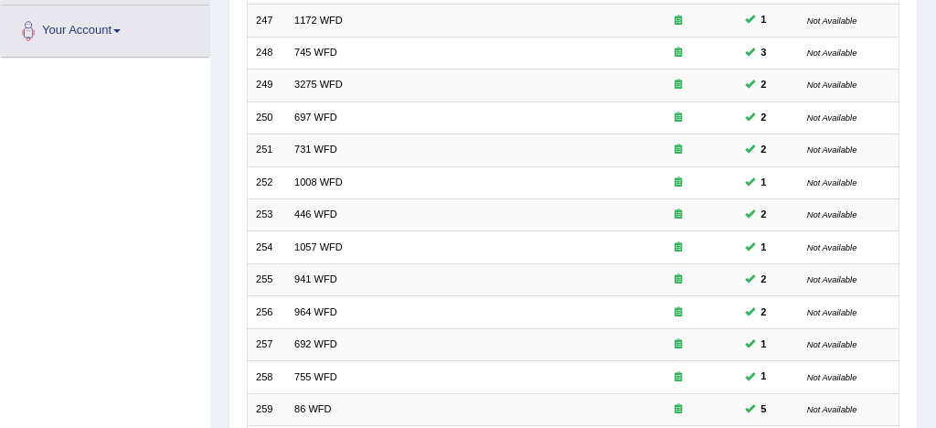
scroll to position [626, 0]
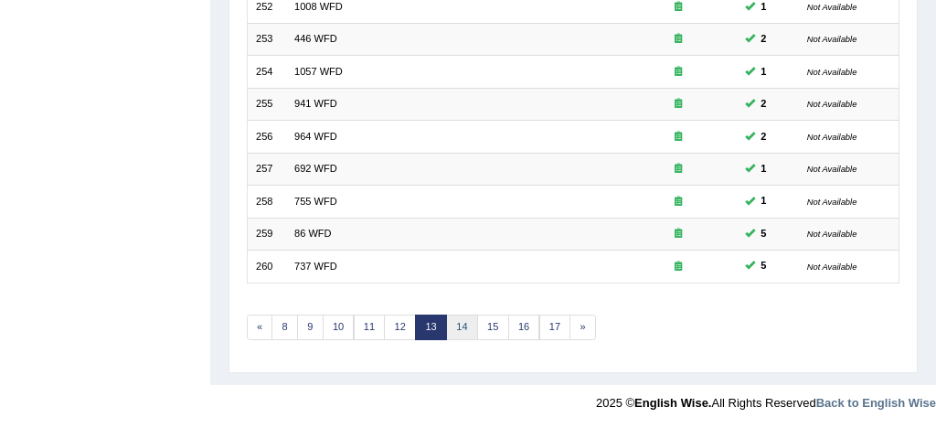
click at [457, 323] on link "14" at bounding box center [462, 328] width 32 height 26
click at [469, 321] on link "15" at bounding box center [468, 328] width 32 height 26
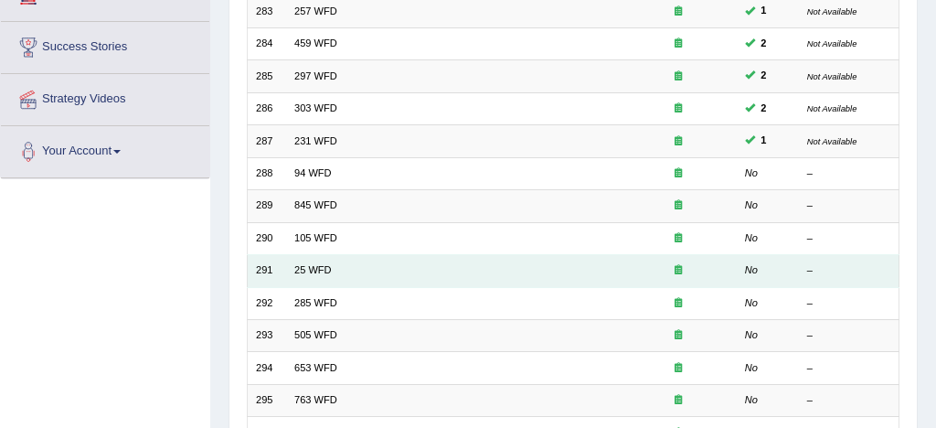
scroll to position [328, 0]
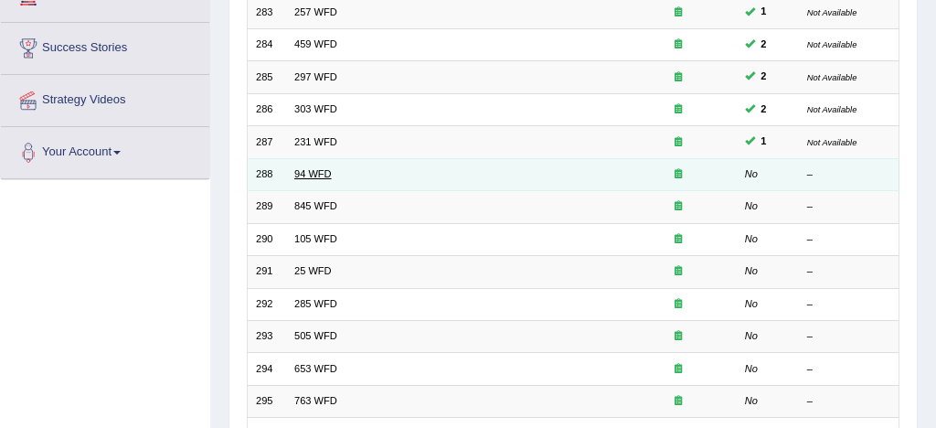
click at [308, 176] on link "94 WFD" at bounding box center [312, 173] width 37 height 11
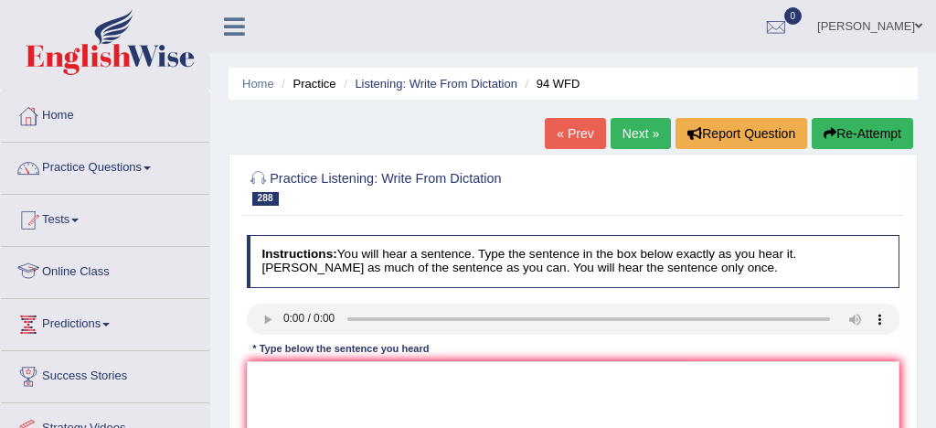
scroll to position [85, 0]
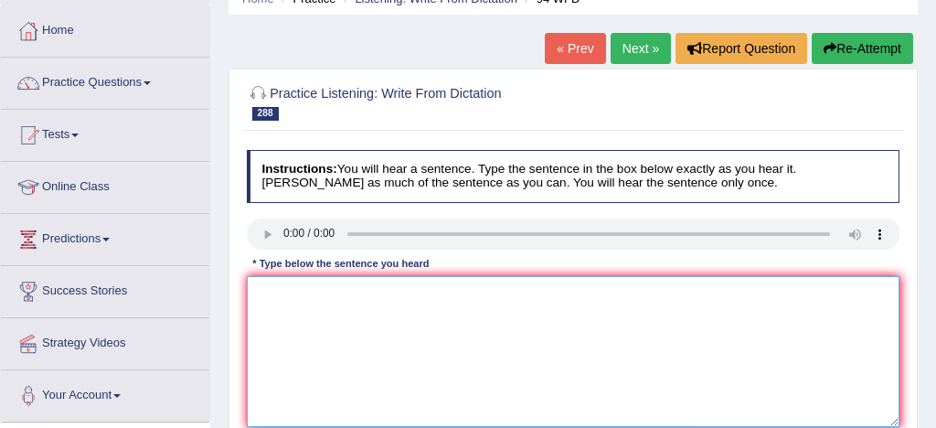
click at [274, 288] on textarea at bounding box center [574, 351] width 654 height 151
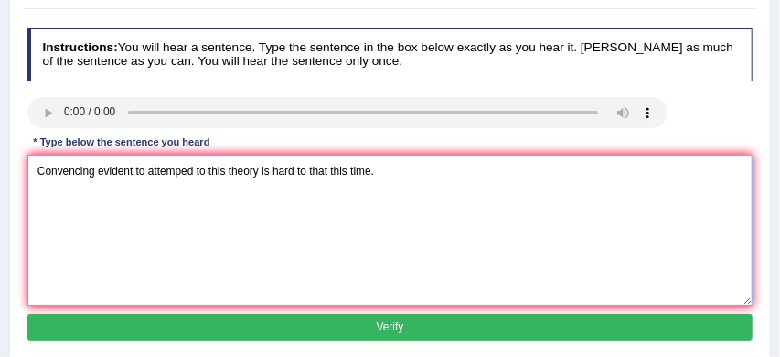
scroll to position [223, 0]
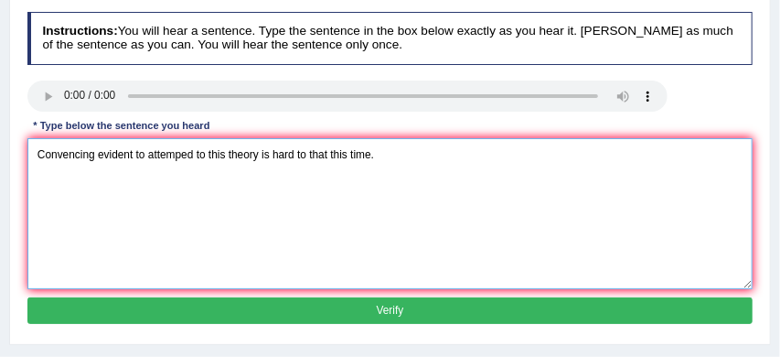
type textarea "Convencing evident to attemped to this theory is hard to that this time."
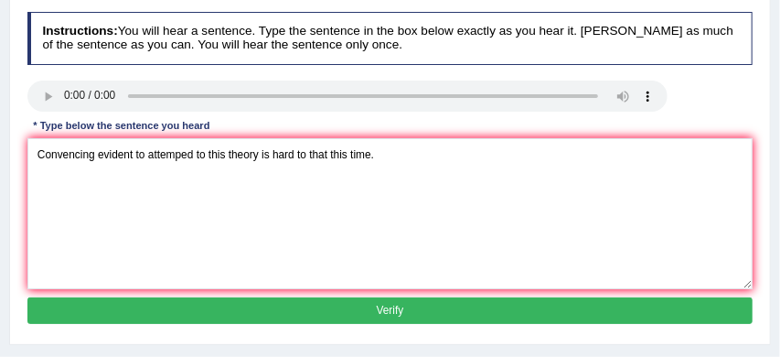
click at [419, 315] on button "Verify" at bounding box center [390, 310] width 726 height 27
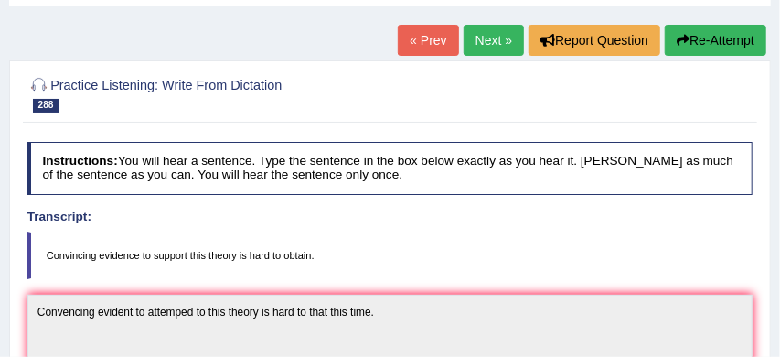
scroll to position [80, 0]
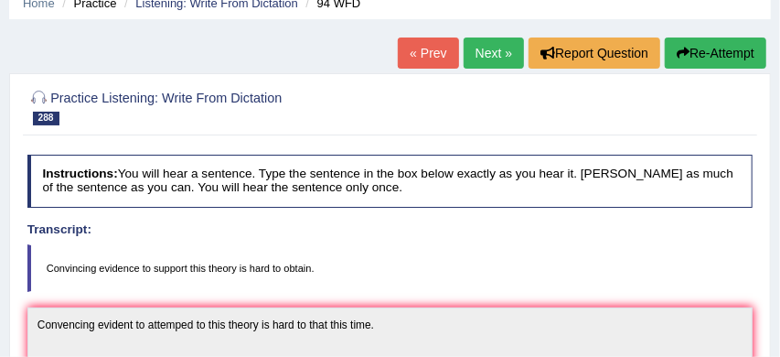
click at [722, 49] on button "Re-Attempt" at bounding box center [716, 52] width 102 height 31
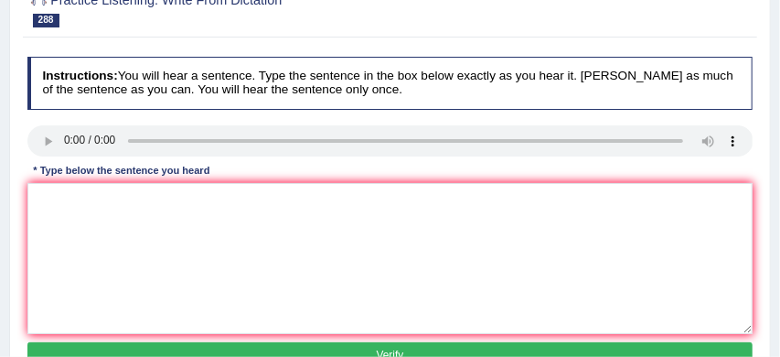
scroll to position [201, 0]
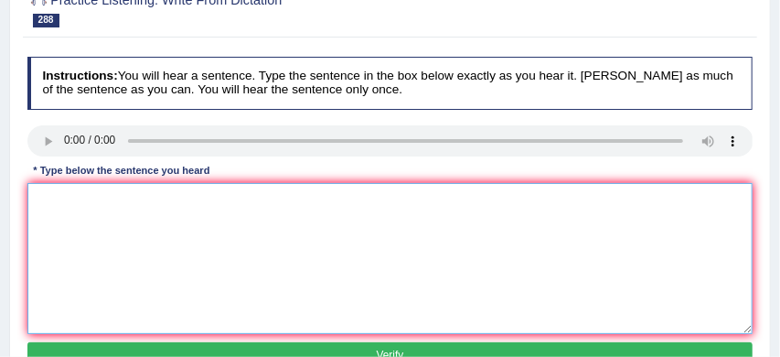
click at [134, 242] on textarea at bounding box center [390, 258] width 726 height 151
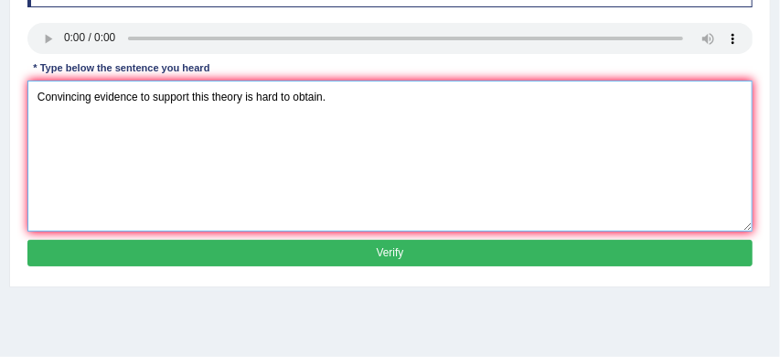
scroll to position [305, 0]
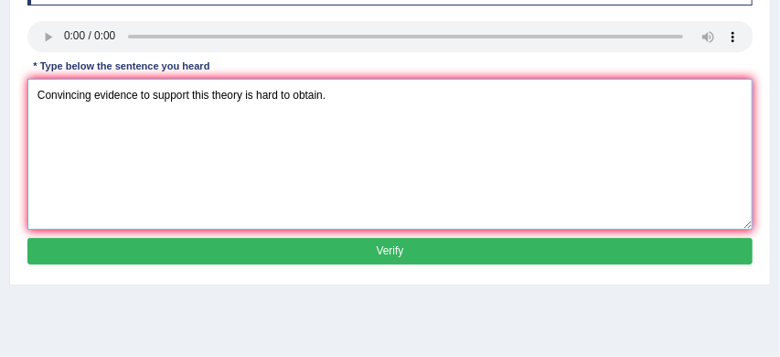
type textarea "Convincing evidence to support this theory is hard to obtain."
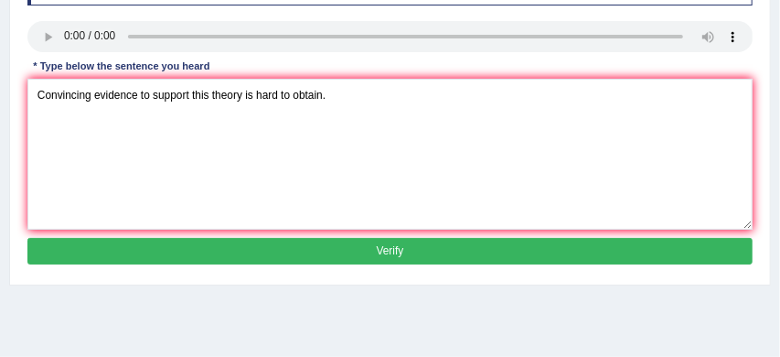
click at [374, 264] on button "Verify" at bounding box center [390, 251] width 726 height 27
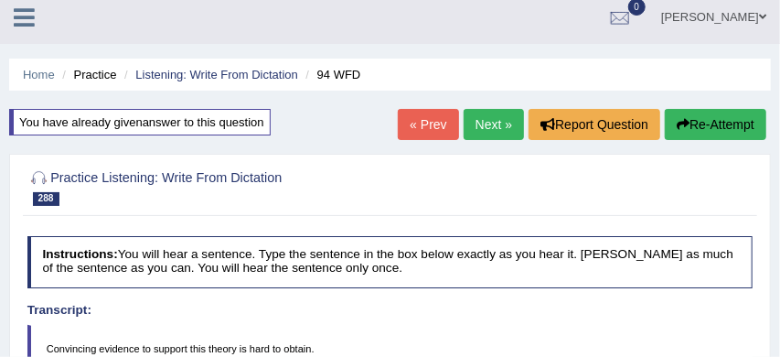
scroll to position [0, 0]
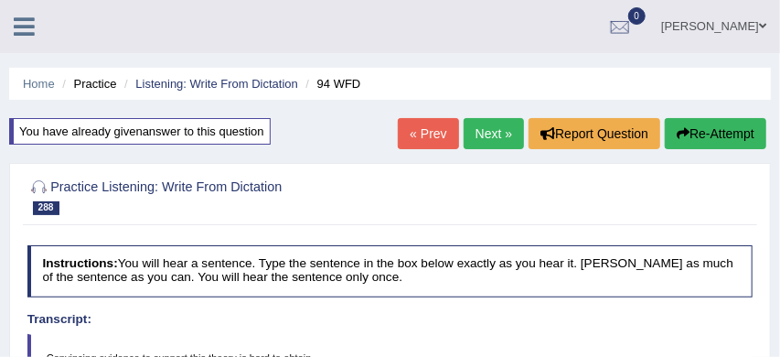
click at [488, 128] on link "Next »" at bounding box center [494, 133] width 60 height 31
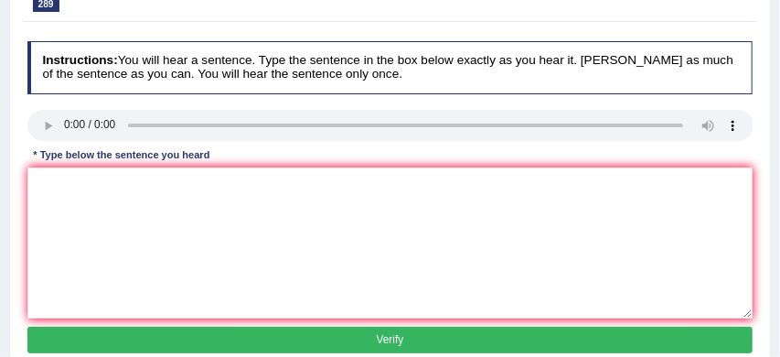
scroll to position [199, 0]
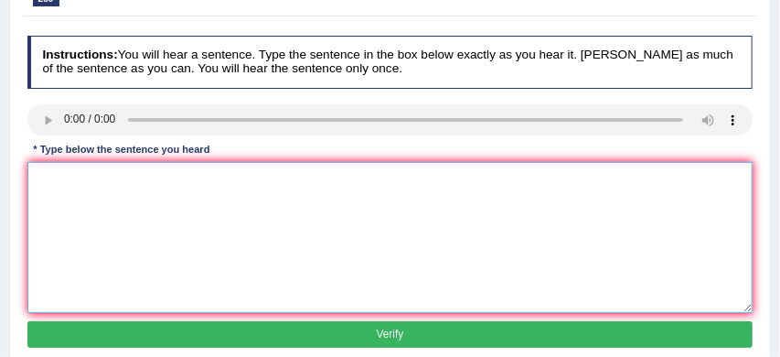
click at [44, 175] on textarea at bounding box center [390, 237] width 726 height 151
type textarea "We can have a lecture on morning on a [DATE]."
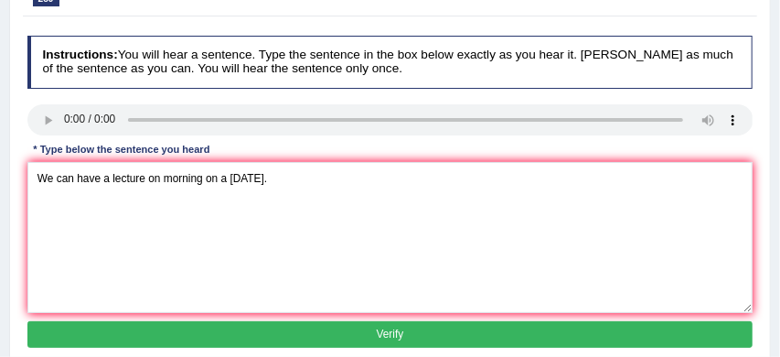
click at [174, 331] on button "Verify" at bounding box center [390, 334] width 726 height 27
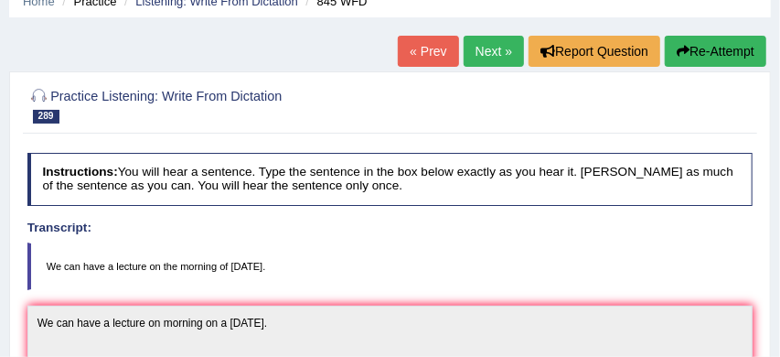
scroll to position [81, 0]
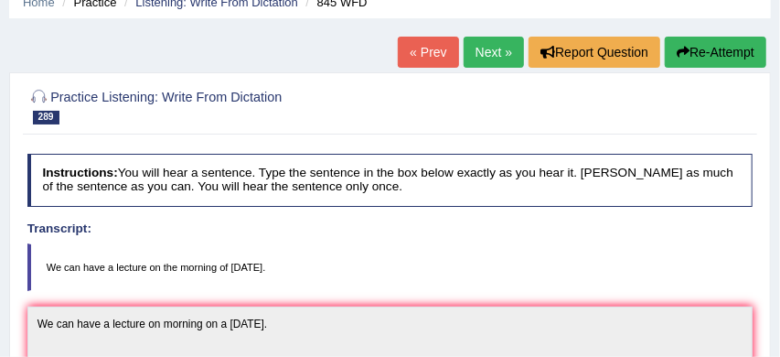
click at [489, 49] on link "Next »" at bounding box center [494, 52] width 60 height 31
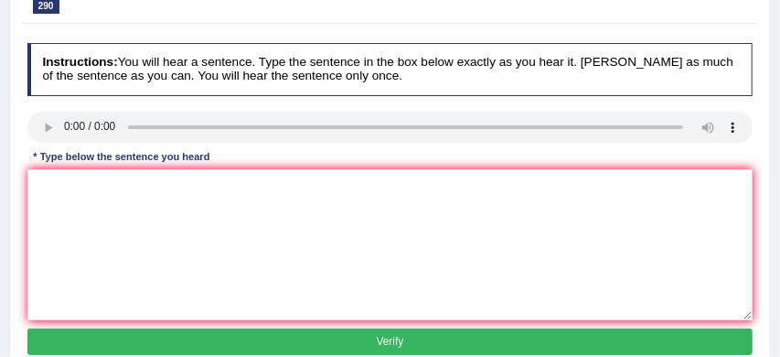
scroll to position [210, 0]
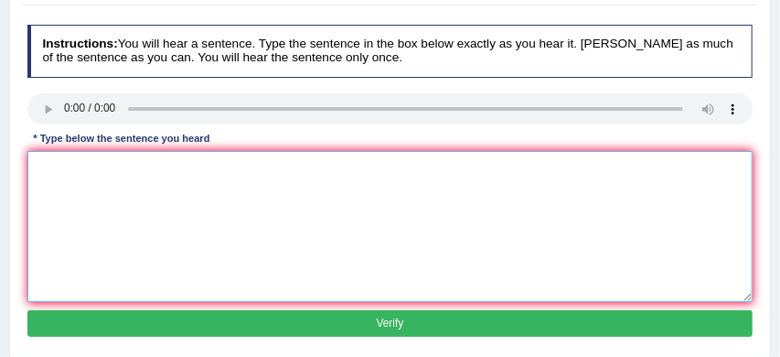
click at [45, 157] on textarea at bounding box center [390, 226] width 726 height 151
click at [128, 166] on textarea "The economic" at bounding box center [390, 226] width 726 height 151
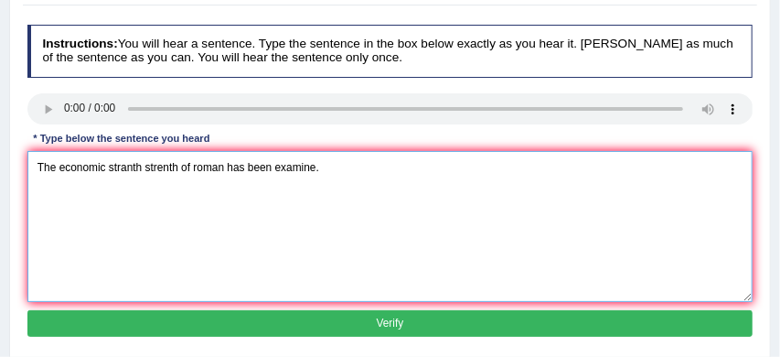
type textarea "The economic stranth strenth of roman has been examine."
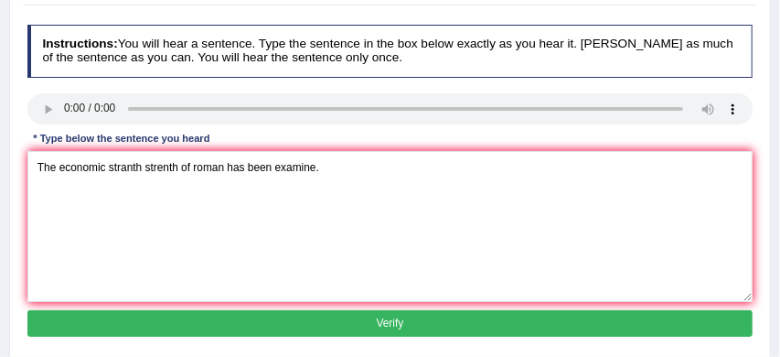
click at [256, 321] on button "Verify" at bounding box center [390, 323] width 726 height 27
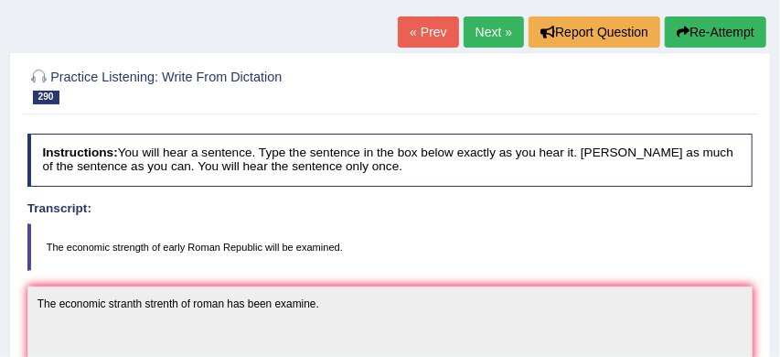
scroll to position [82, 0]
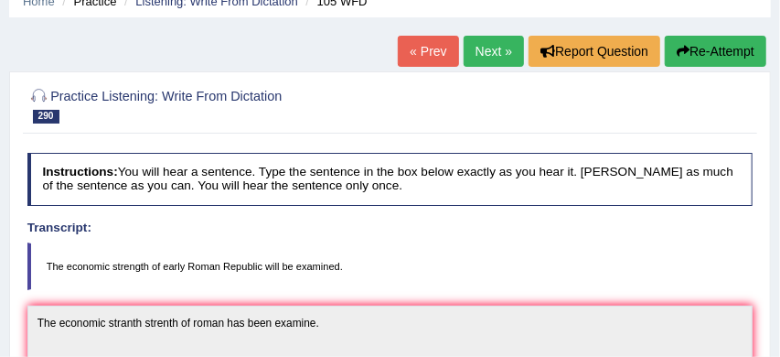
click at [717, 47] on button "Re-Attempt" at bounding box center [716, 51] width 102 height 31
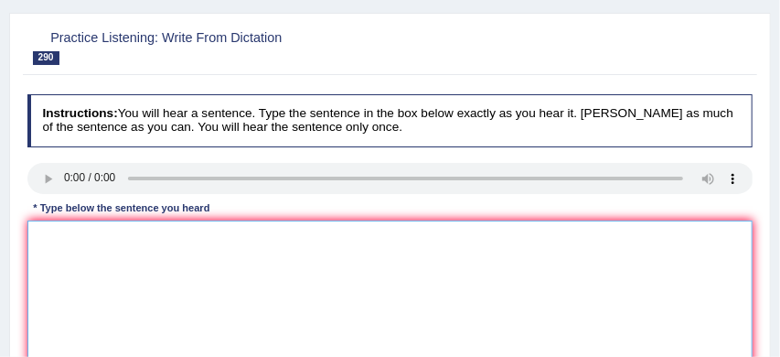
scroll to position [164, 0]
click at [70, 286] on textarea at bounding box center [390, 295] width 726 height 151
click at [119, 275] on textarea "The economic" at bounding box center [390, 295] width 726 height 151
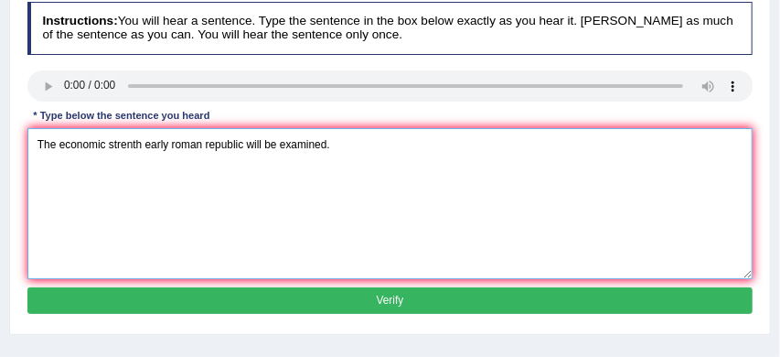
scroll to position [265, 0]
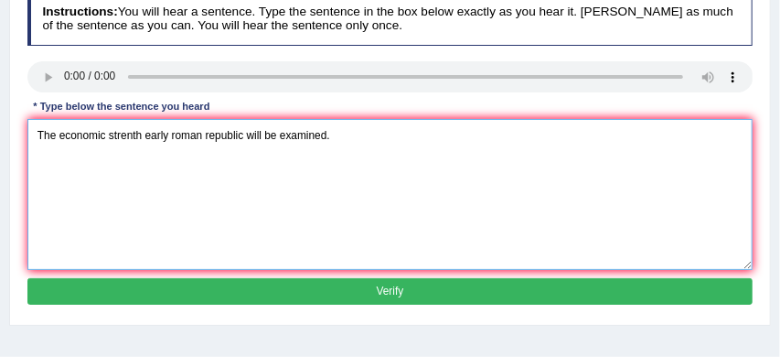
type textarea "The economic strenth early roman republic will be examined."
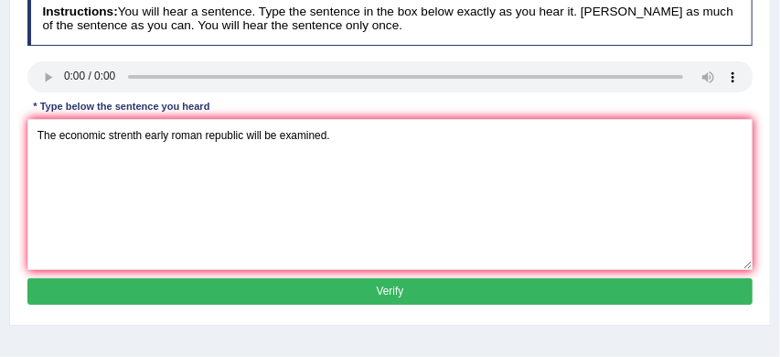
click at [345, 305] on button "Verify" at bounding box center [390, 291] width 726 height 27
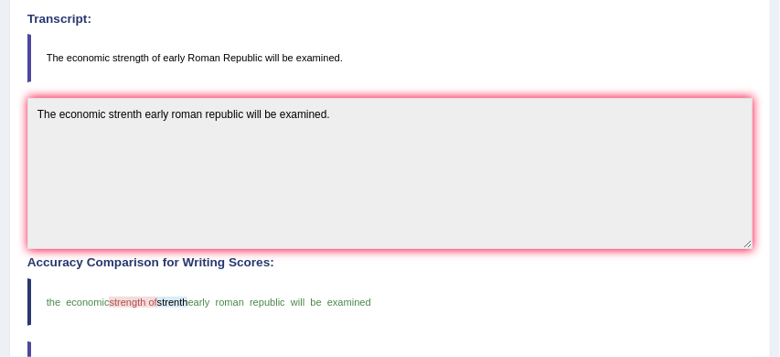
scroll to position [297, 0]
